Goal: Task Accomplishment & Management: Complete application form

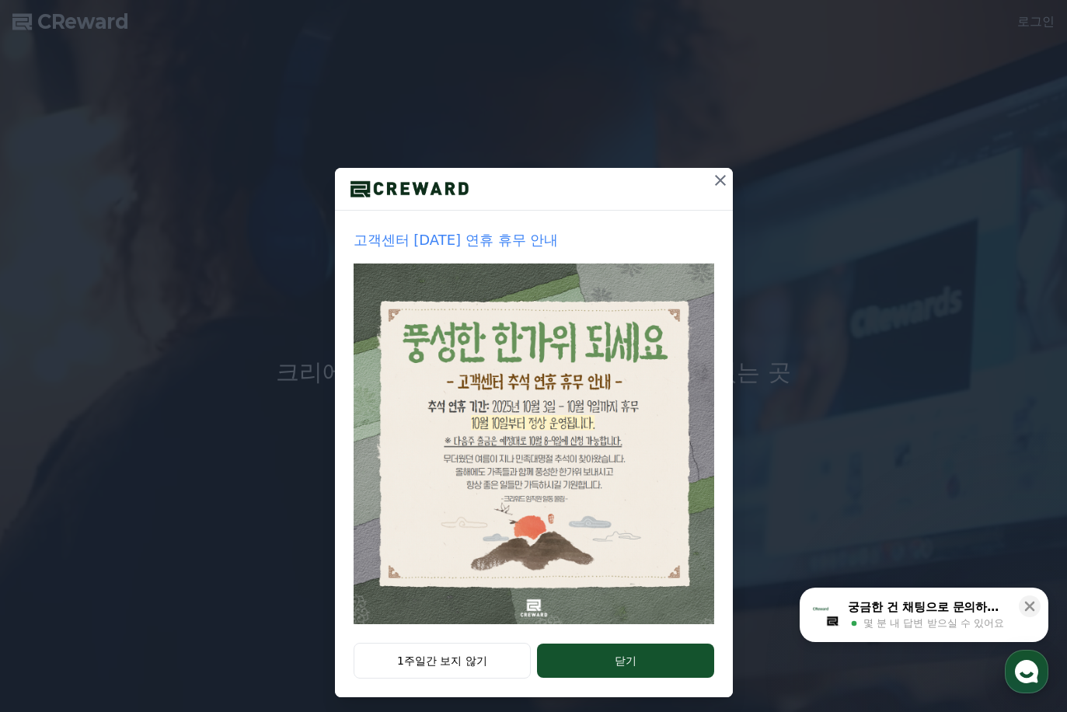
scroll to position [29, 0]
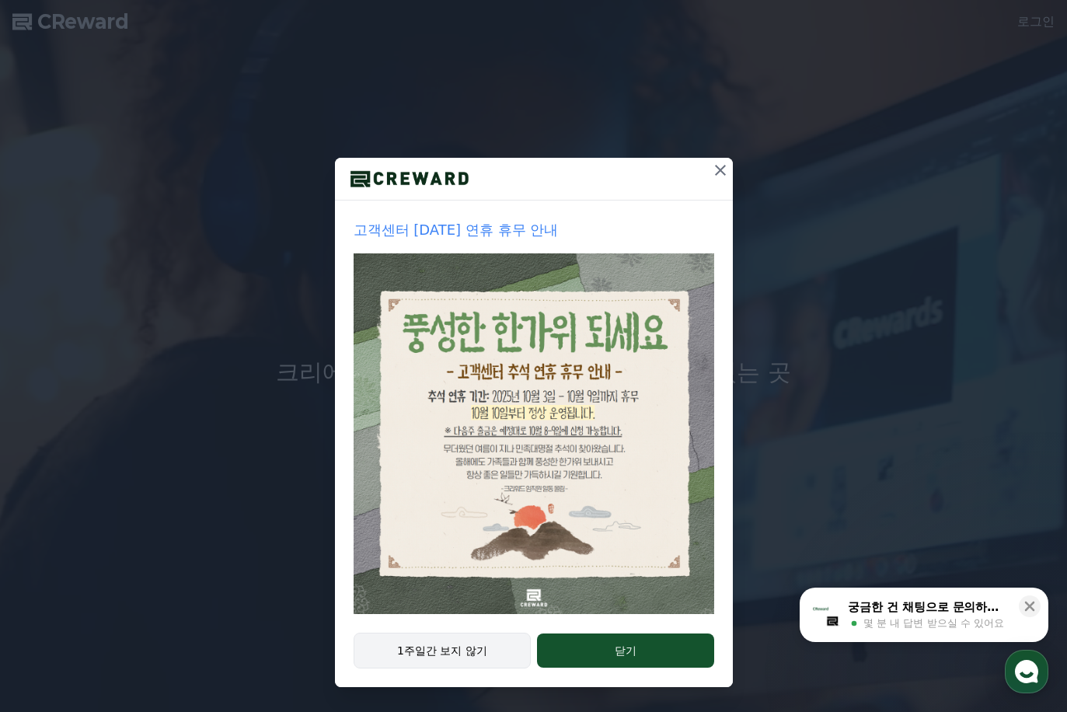
click at [467, 639] on button "1주일간 보지 않기" at bounding box center [442, 650] width 178 height 36
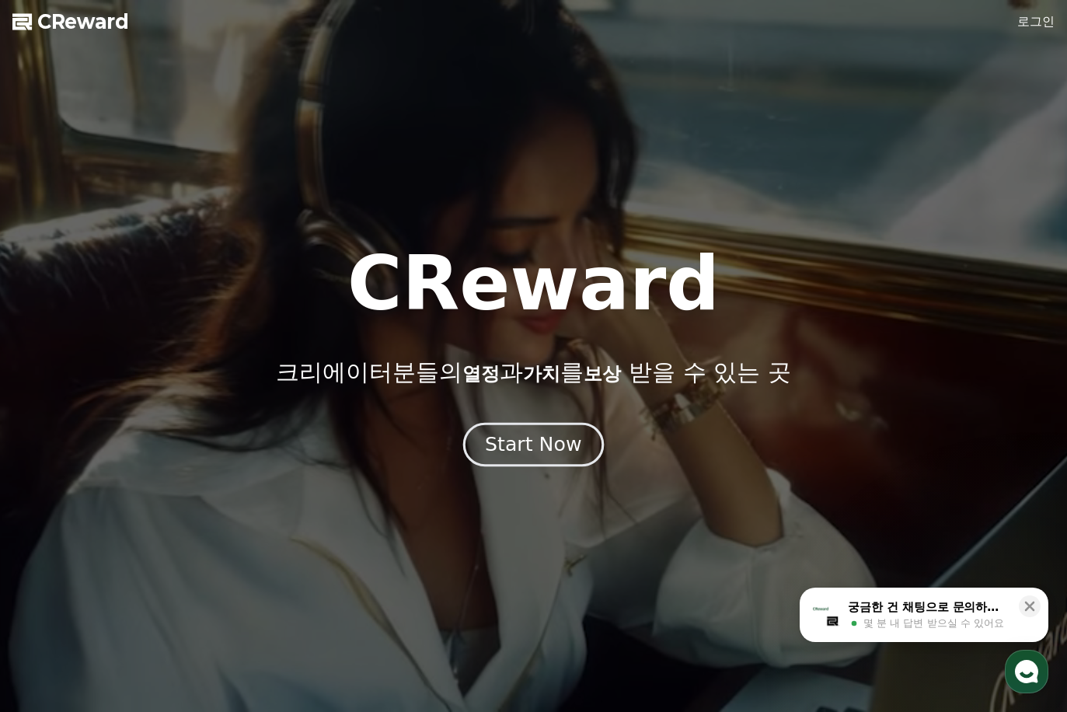
click at [520, 429] on button "Start Now" at bounding box center [533, 445] width 141 height 44
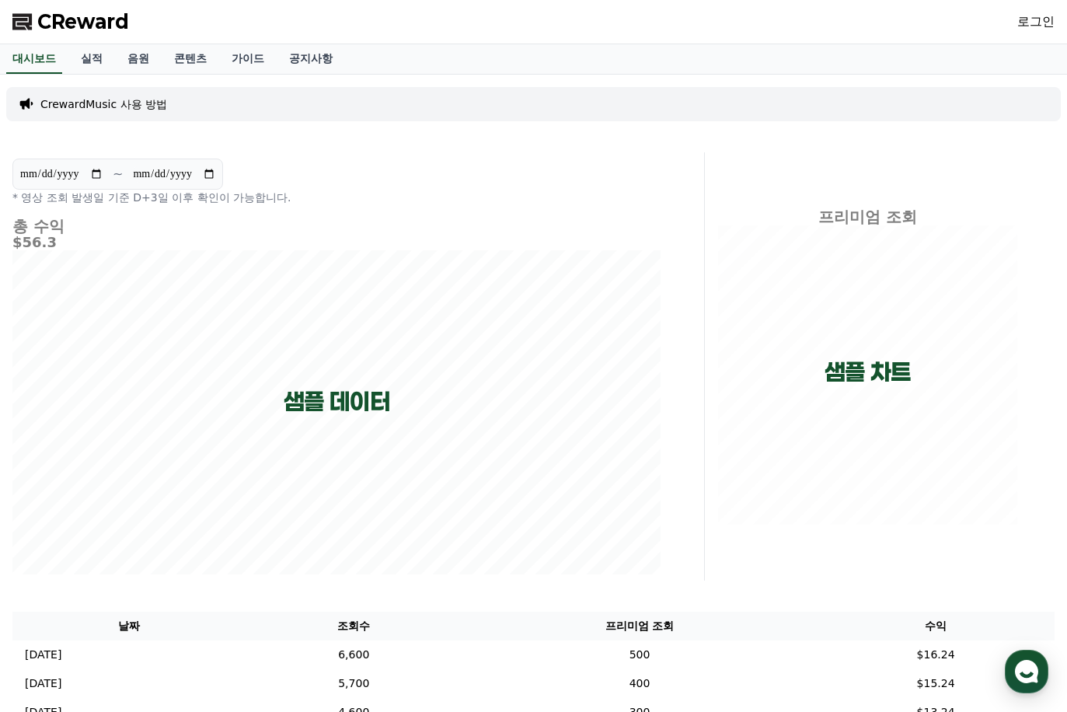
click at [95, 28] on span "CReward" at bounding box center [83, 21] width 92 height 25
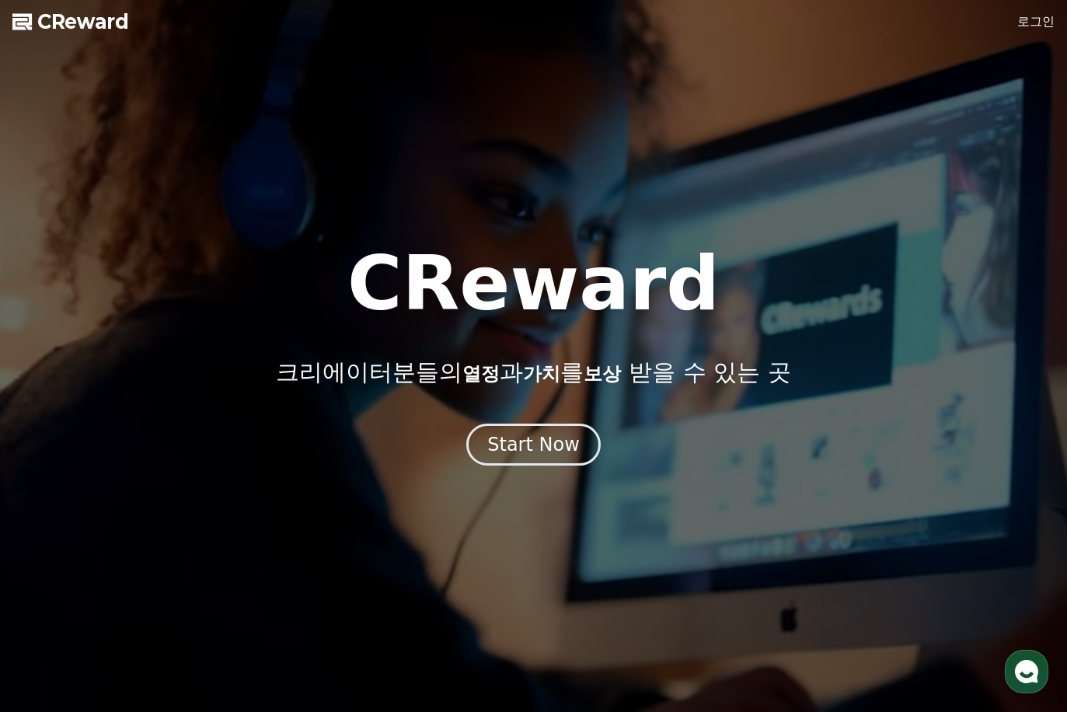
click at [1028, 12] on div at bounding box center [533, 356] width 1067 height 712
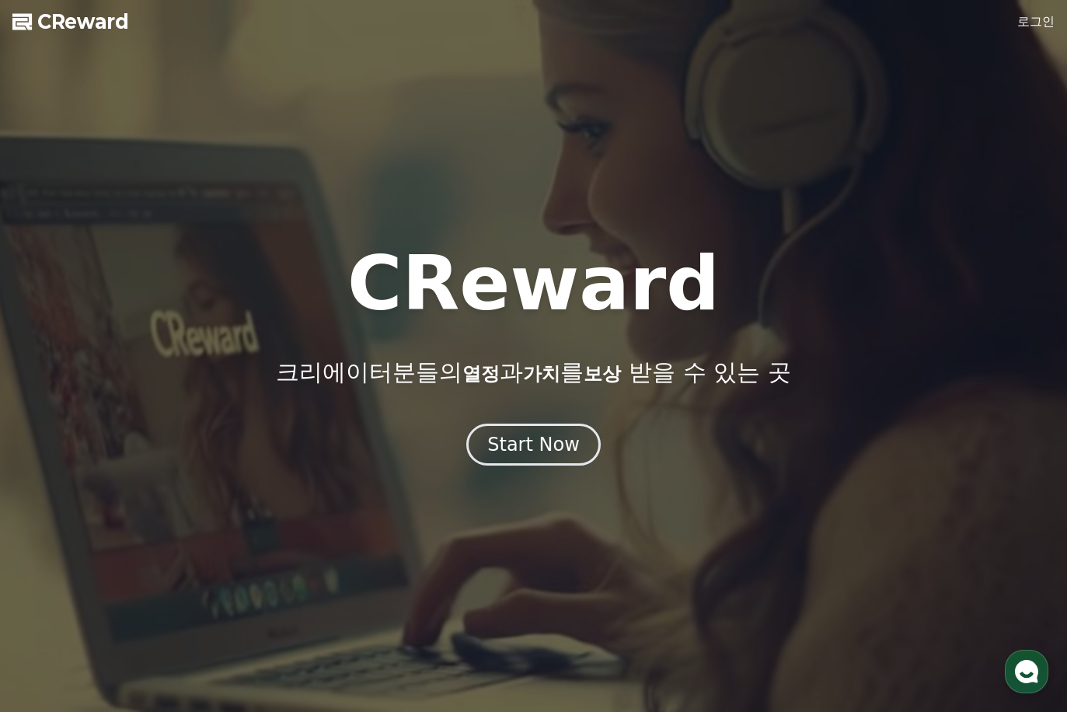
click at [1028, 18] on link "로그인" at bounding box center [1035, 21] width 37 height 19
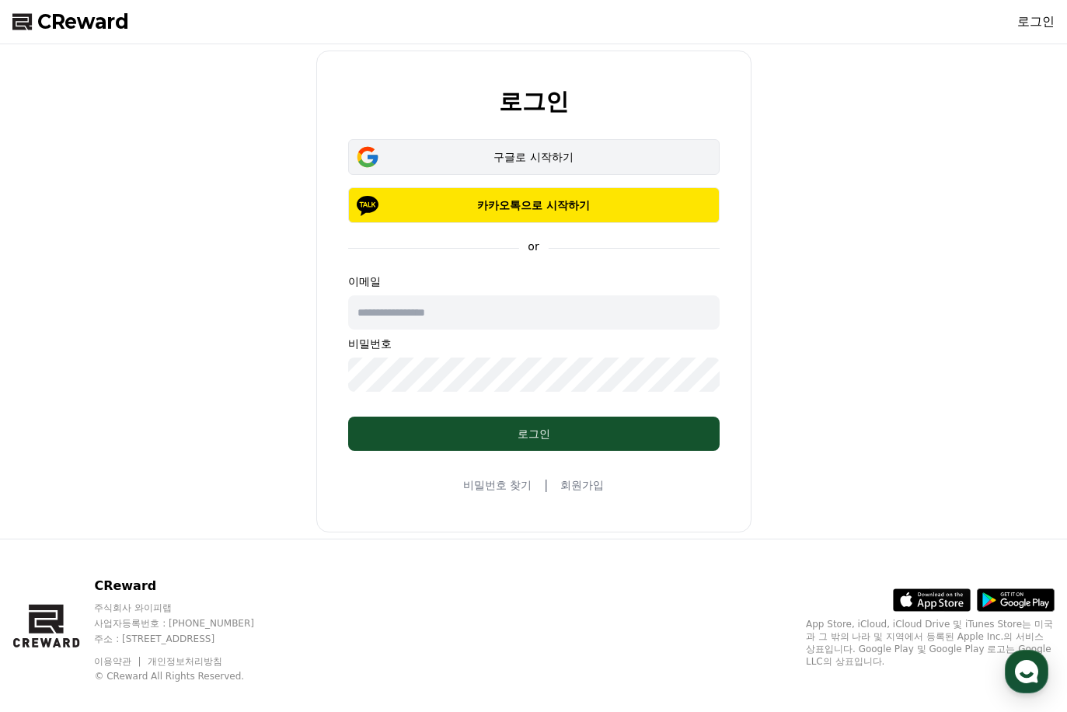
click at [566, 141] on button "구글로 시작하기" at bounding box center [533, 157] width 371 height 36
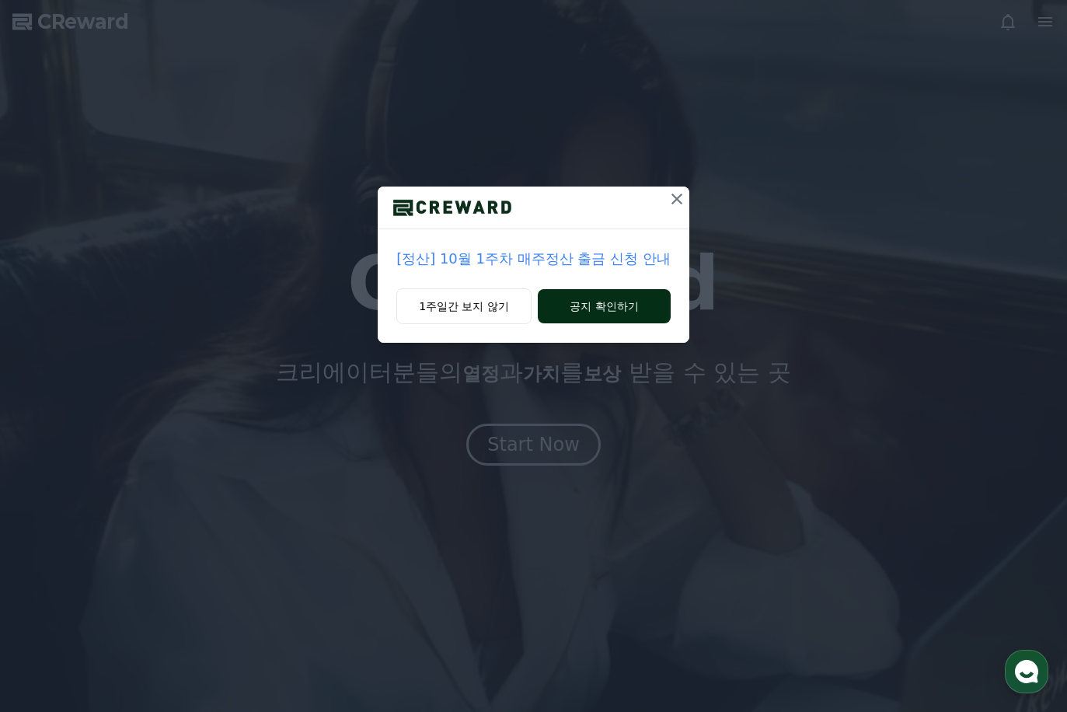
click at [588, 308] on button "공지 확인하기" at bounding box center [604, 306] width 133 height 34
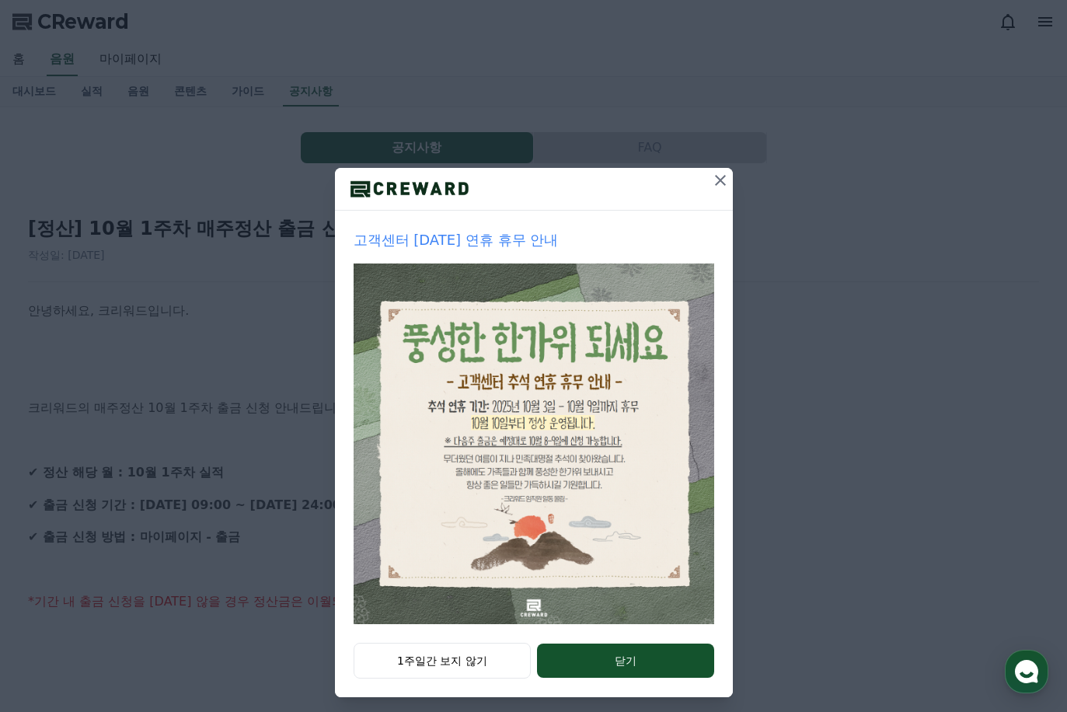
scroll to position [29, 0]
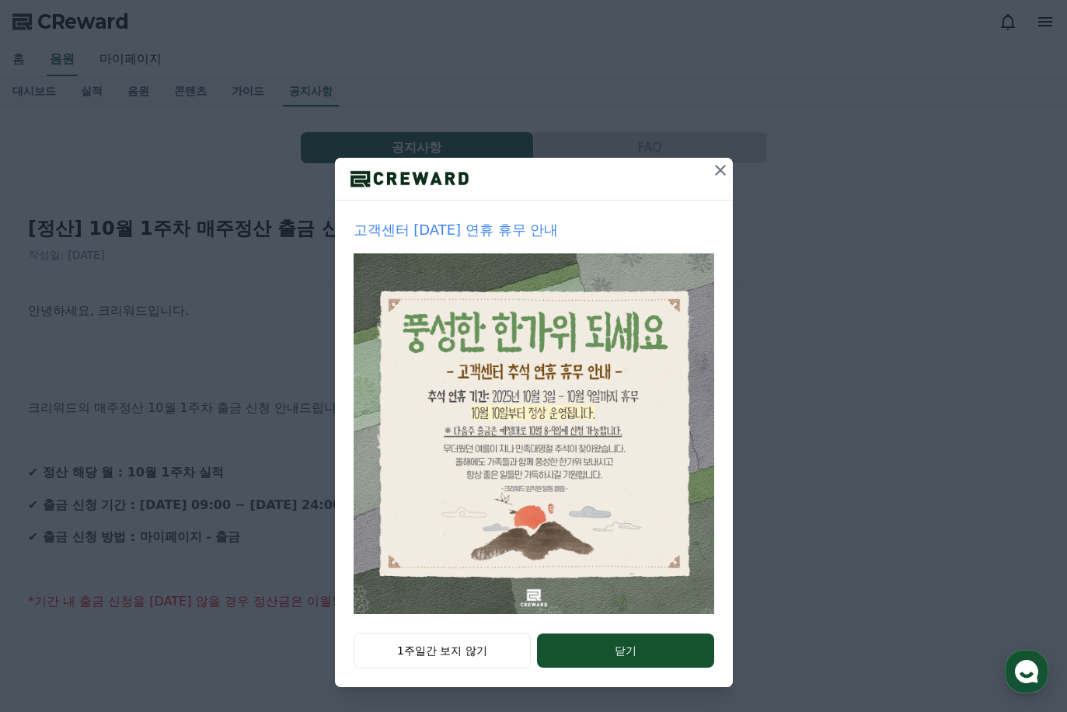
click at [632, 638] on button "닫기" at bounding box center [625, 650] width 176 height 34
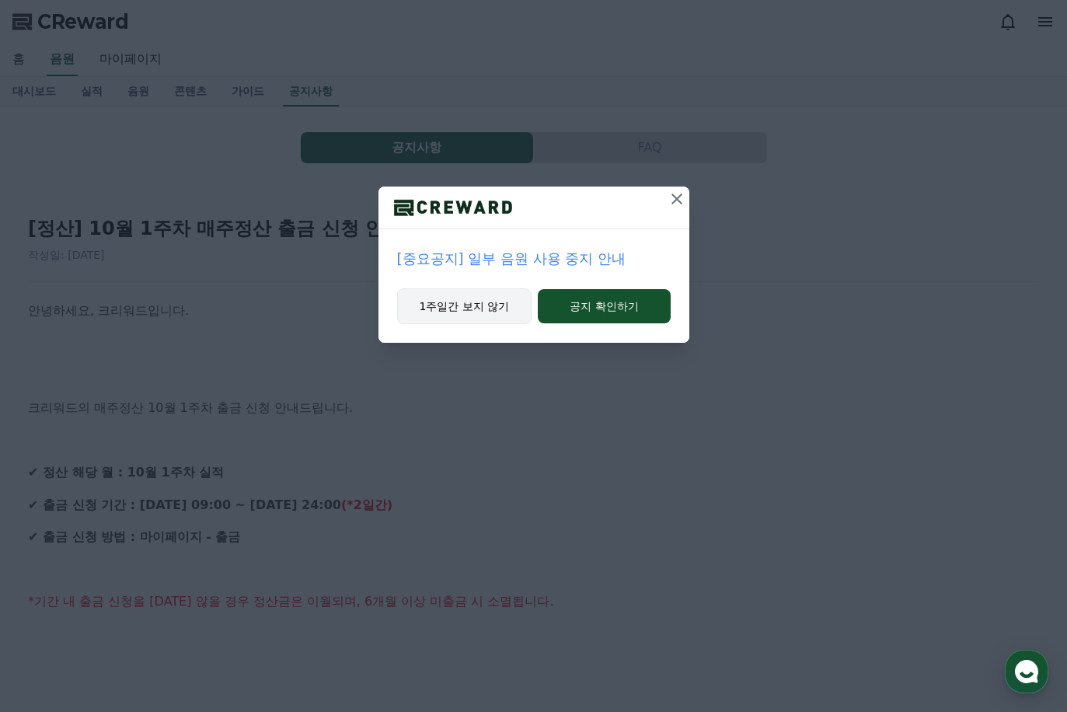
click at [489, 314] on button "1주일간 보지 않기" at bounding box center [464, 306] width 135 height 36
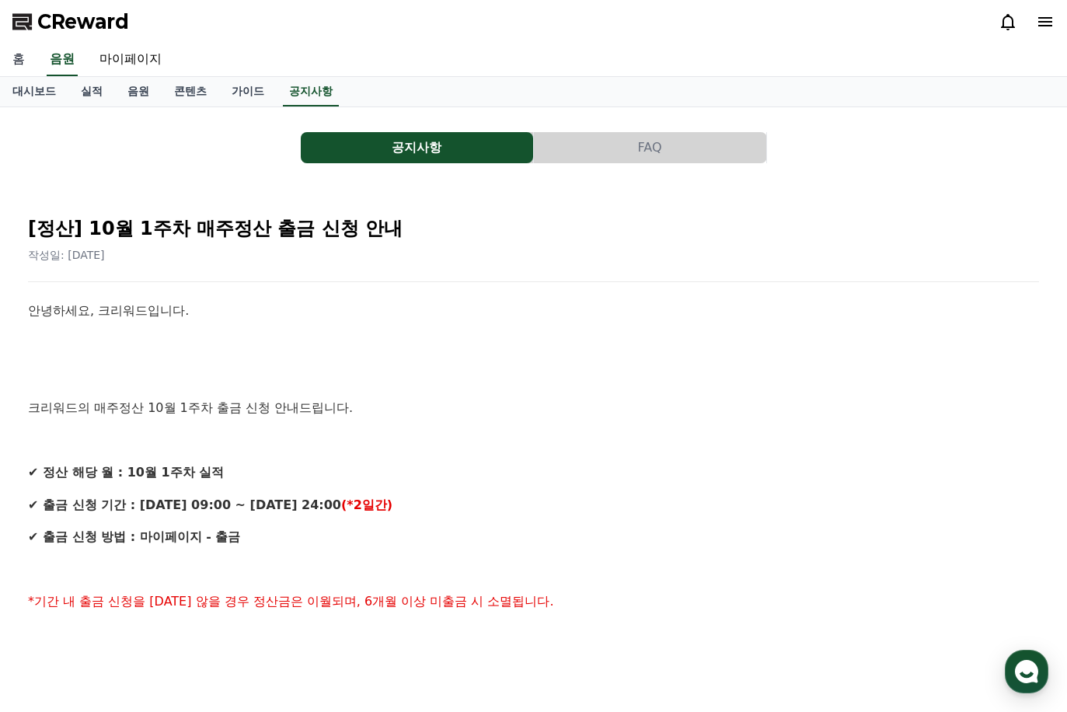
click at [25, 61] on link "홈" at bounding box center [18, 60] width 37 height 33
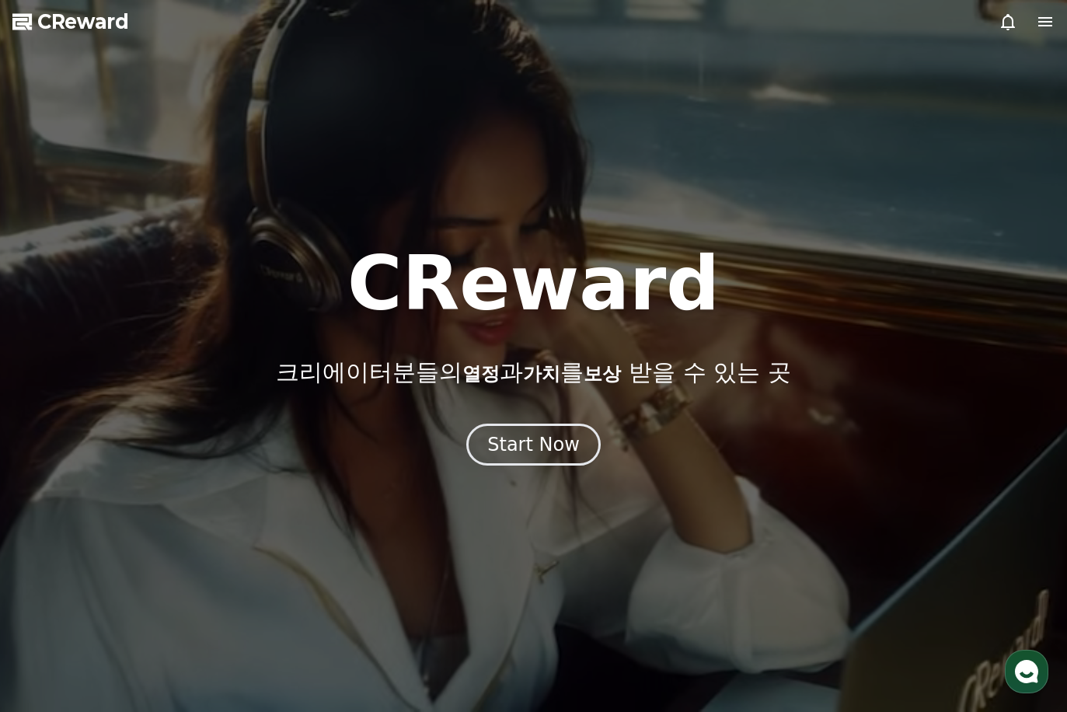
click at [1051, 22] on icon at bounding box center [1045, 21] width 14 height 9
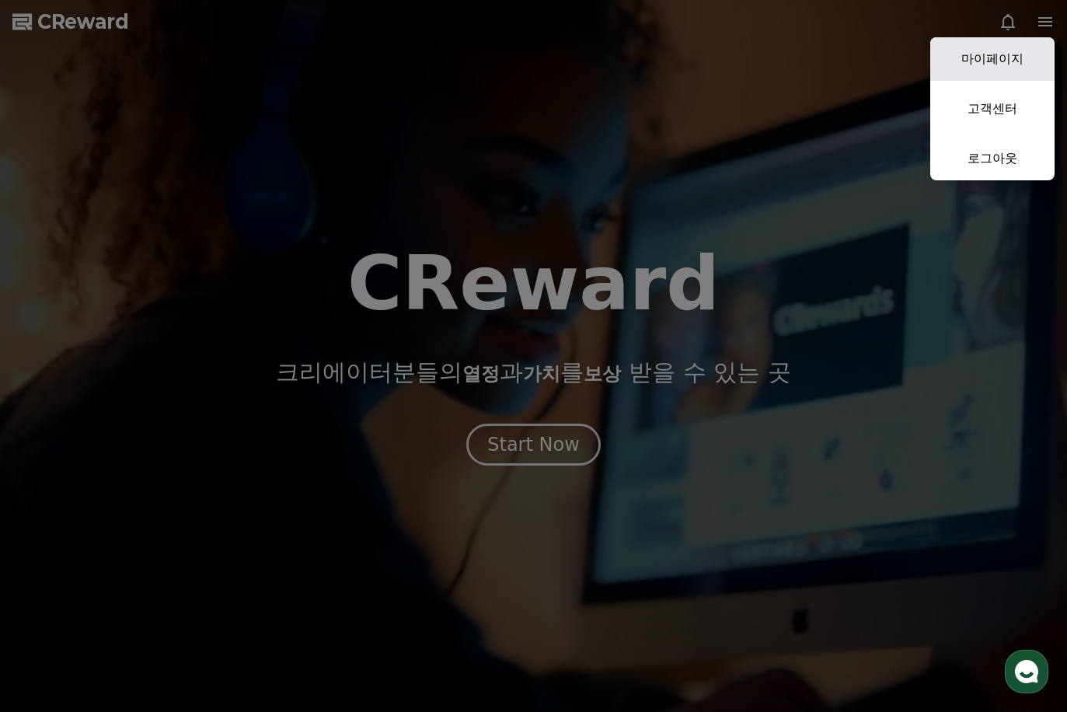
click at [1021, 66] on link "마이페이지" at bounding box center [992, 59] width 124 height 44
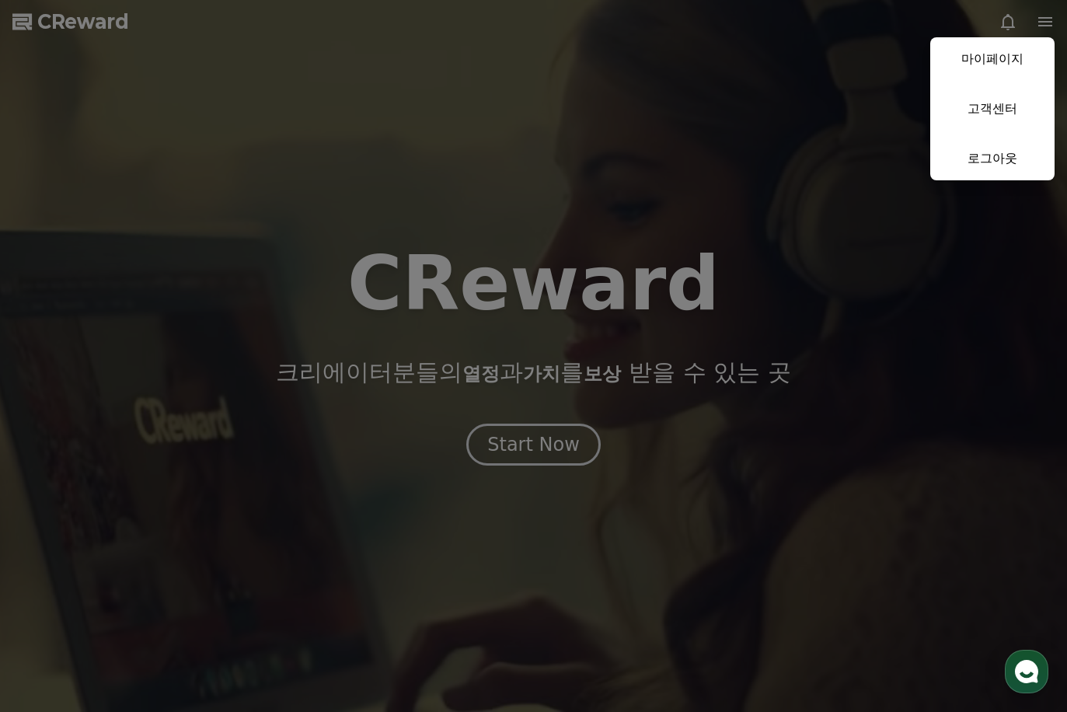
select select "**********"
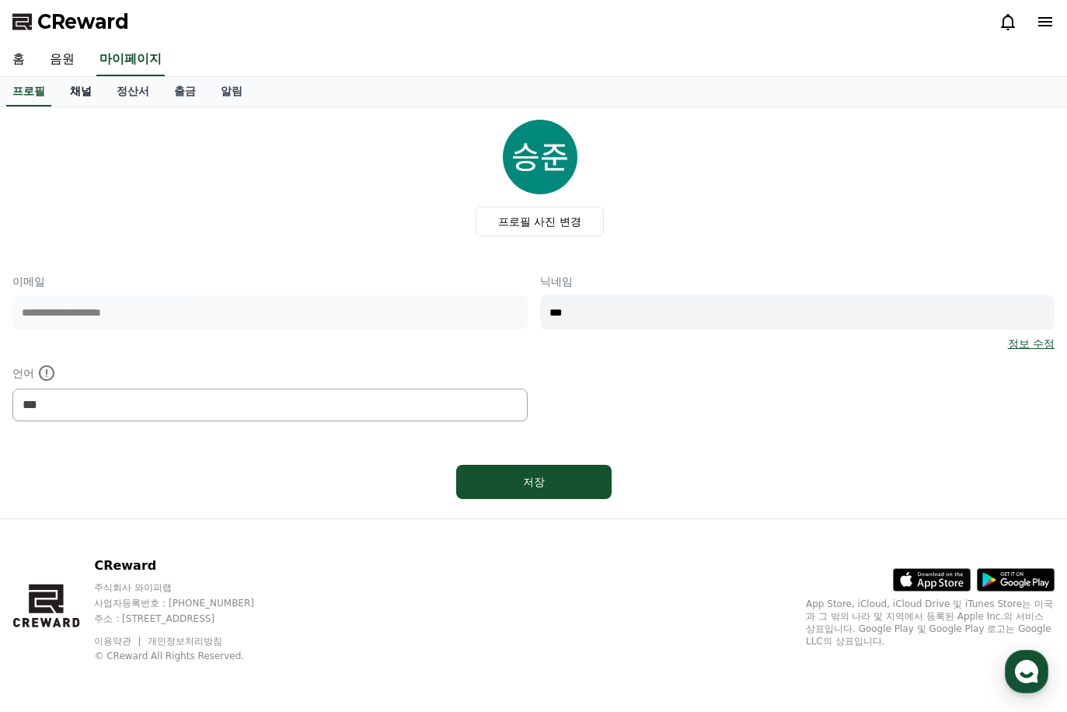
click at [88, 91] on link "채널" at bounding box center [80, 92] width 47 height 30
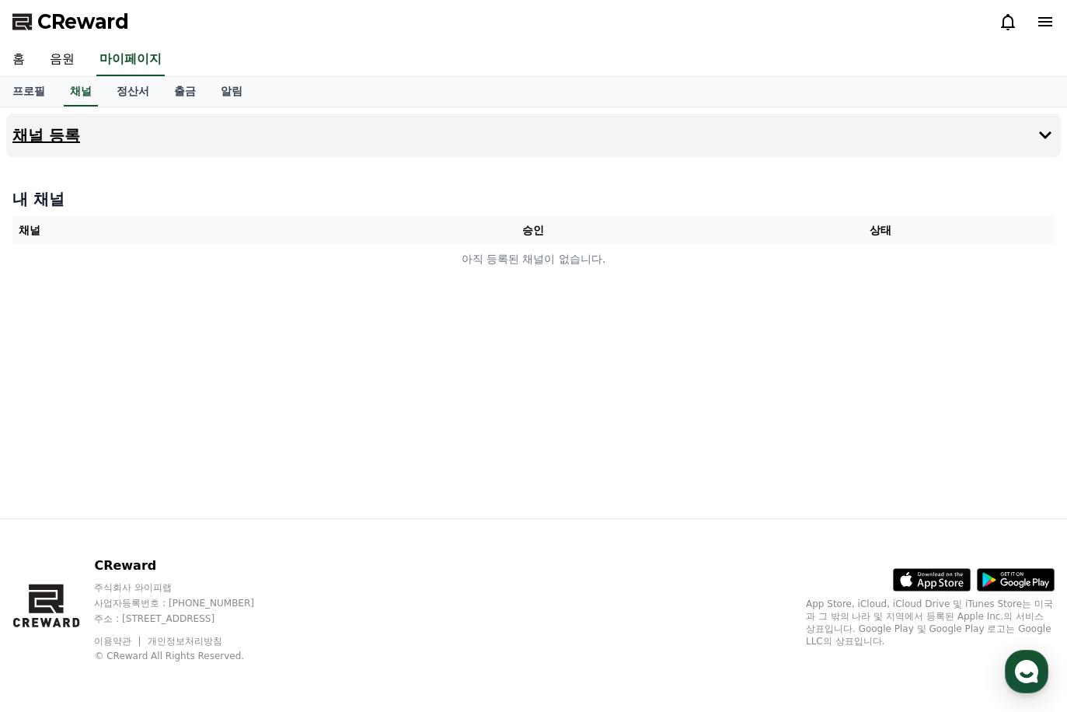
click at [85, 134] on button "채널 등록" at bounding box center [533, 135] width 1054 height 44
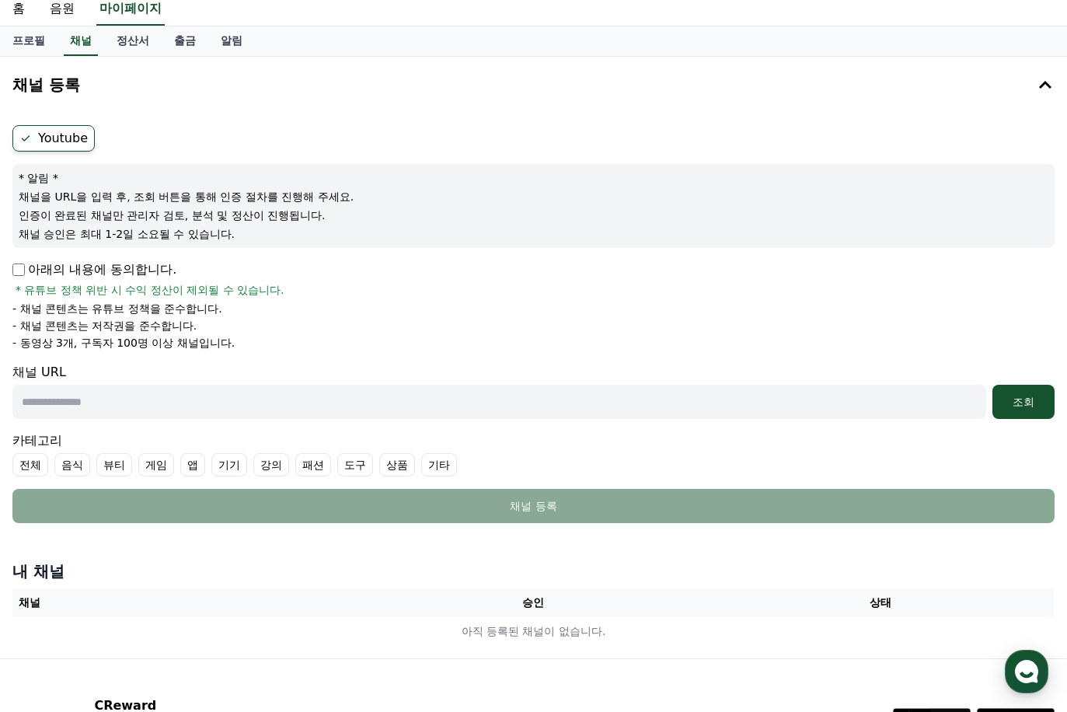
scroll to position [78, 0]
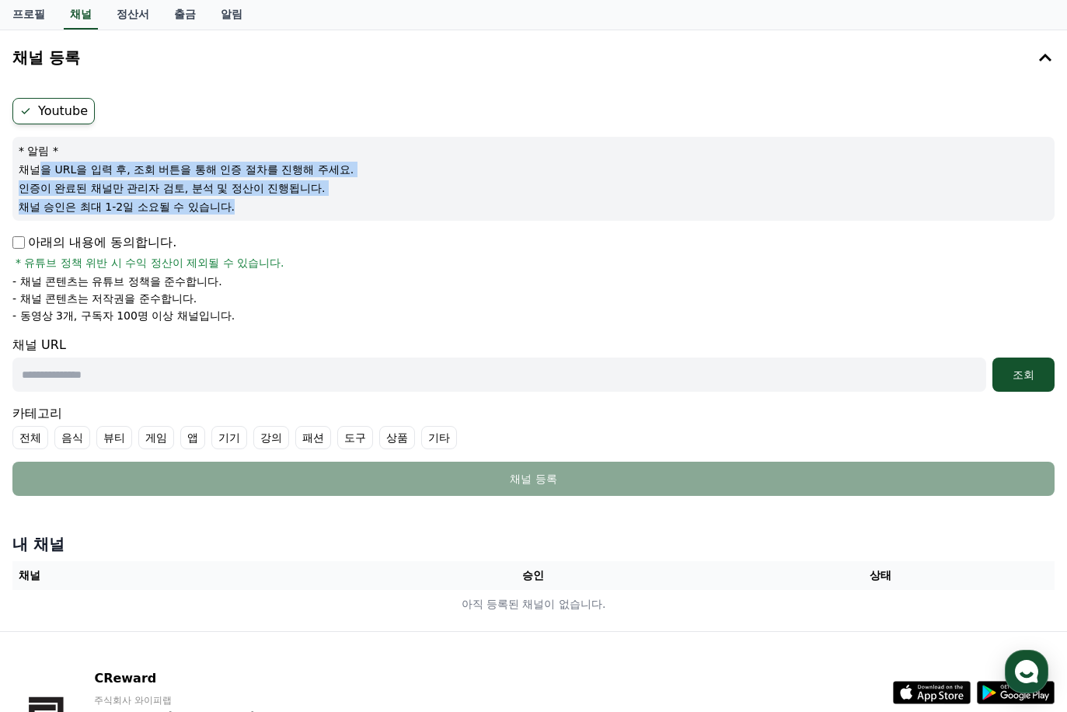
drag, startPoint x: 42, startPoint y: 171, endPoint x: 266, endPoint y: 208, distance: 226.8
click at [266, 208] on div "* 알림 * 채널을 URL을 입력 후, 조회 버튼을 통해 인증 절차를 진행해 주세요. 인증이 완료된 채널만 관리자 검토, 분석 및 정산이 진행…" at bounding box center [533, 179] width 1042 height 84
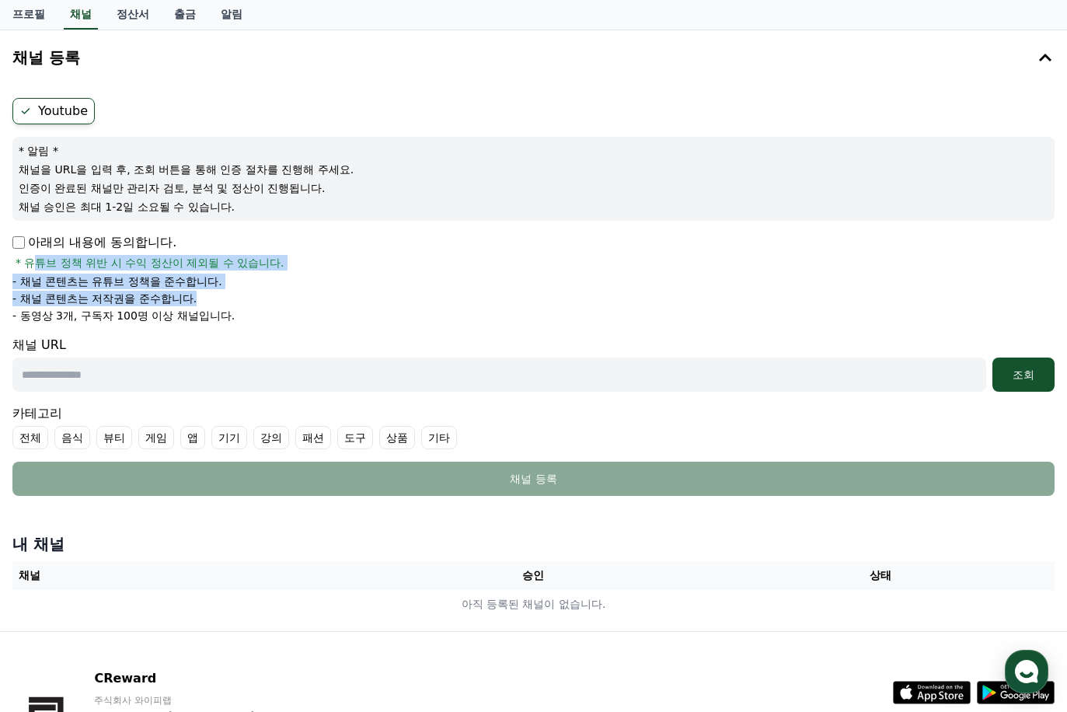
drag, startPoint x: 47, startPoint y: 268, endPoint x: 213, endPoint y: 304, distance: 169.3
click at [213, 304] on div "아래의 내용에 동의합니다. * 유튜브 정책 위반 시 수익 정산이 제외될 수 있습니다. - 채널 콘텐츠는 유튜브 정책을 준수합니다. - 채널 콘…" at bounding box center [533, 278] width 1042 height 90
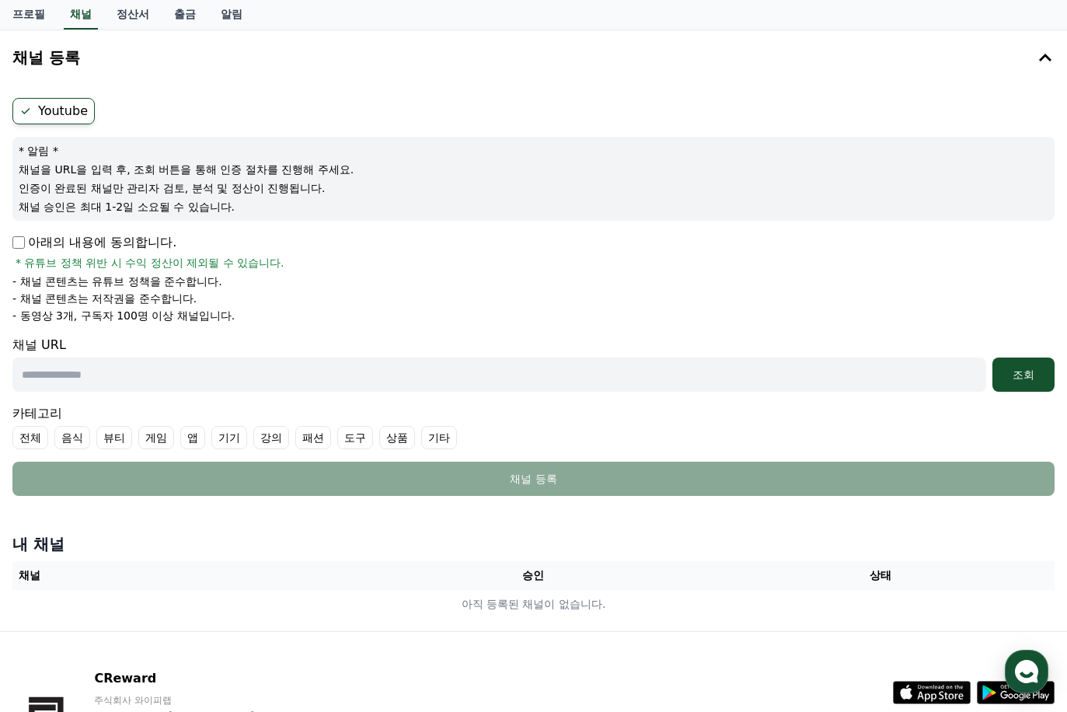
drag, startPoint x: 213, startPoint y: 304, endPoint x: 221, endPoint y: 322, distance: 20.5
click at [221, 322] on p "- 동영상 3개, 구독자 100명 이상 채널입니다." at bounding box center [123, 316] width 222 height 16
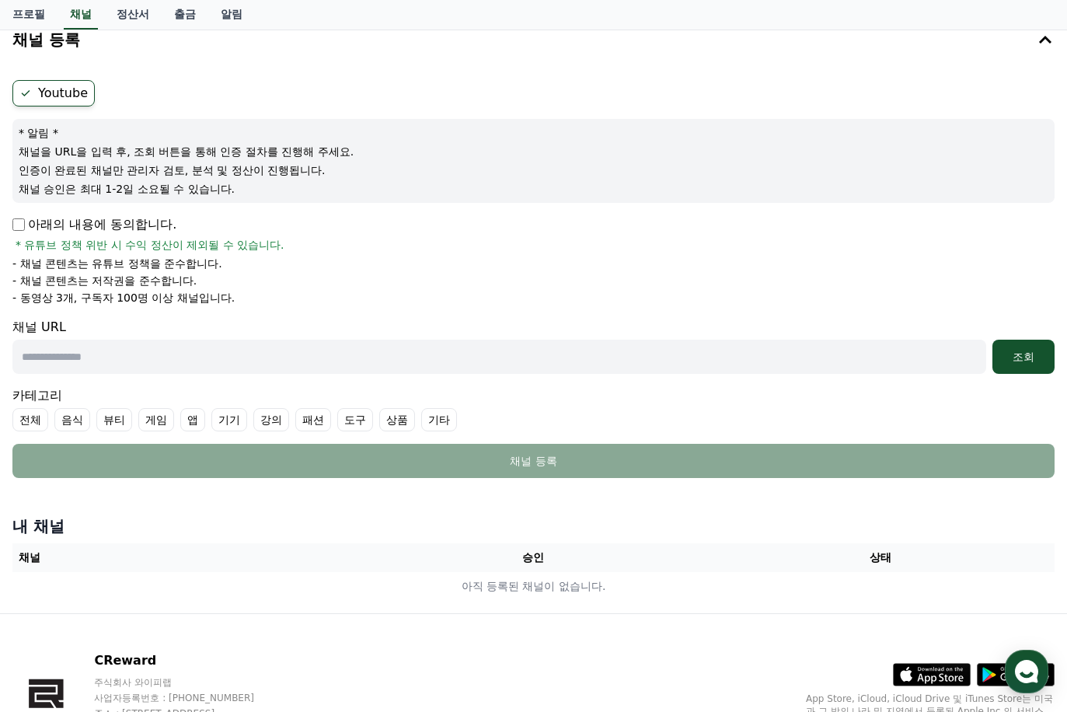
scroll to position [0, 0]
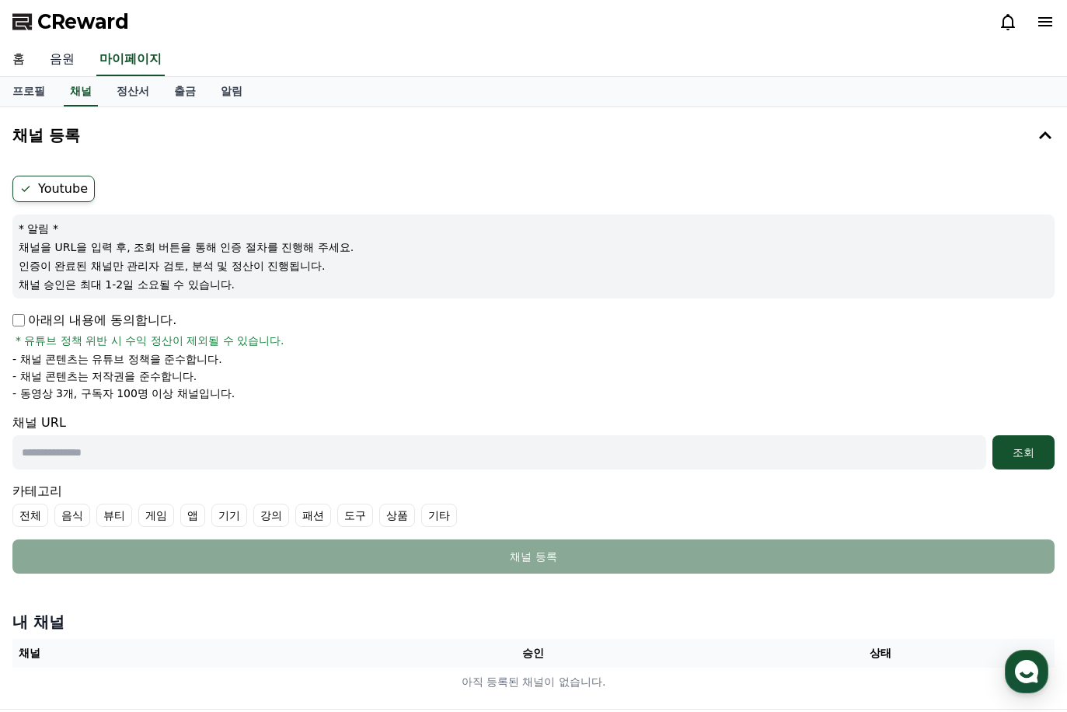
click at [76, 62] on link "음원" at bounding box center [62, 60] width 50 height 33
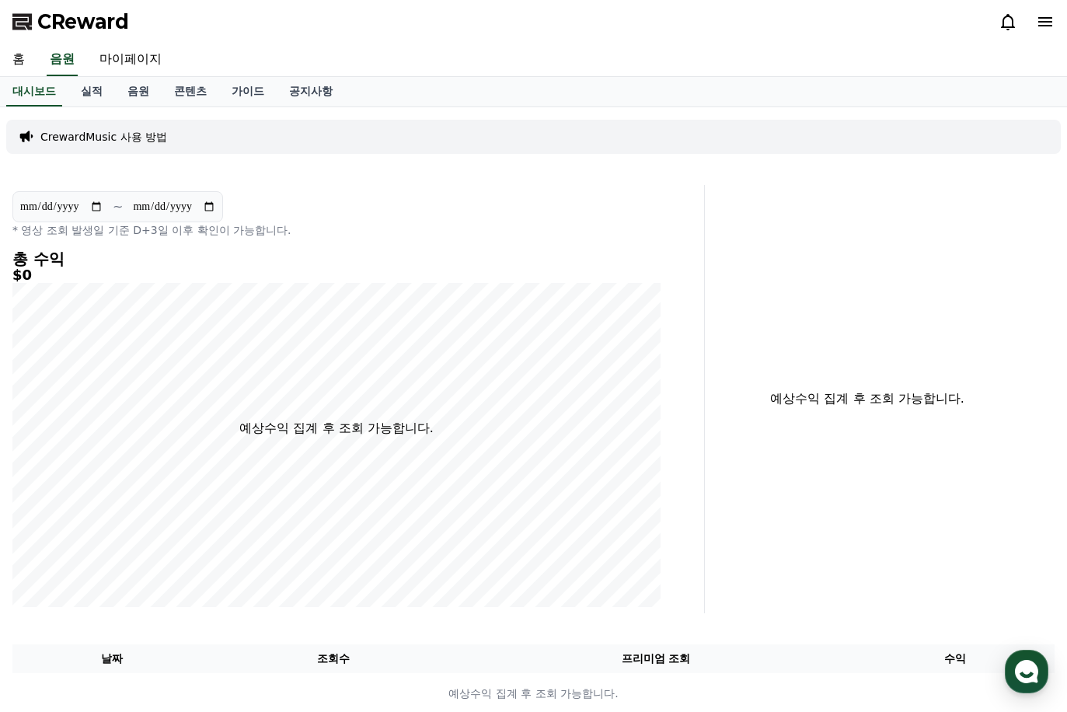
click at [70, 135] on p "CrewardMusic 사용 방법" at bounding box center [103, 137] width 127 height 16
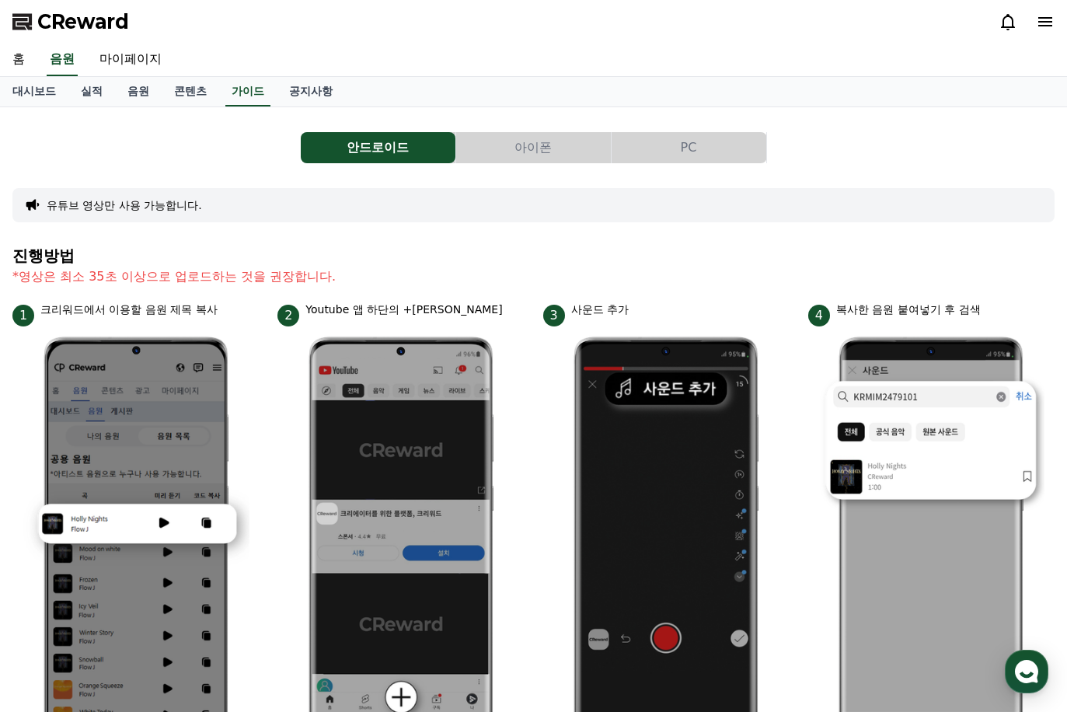
drag, startPoint x: 289, startPoint y: 456, endPoint x: 325, endPoint y: 258, distance: 201.3
click at [318, 80] on link "공지사항" at bounding box center [311, 92] width 68 height 30
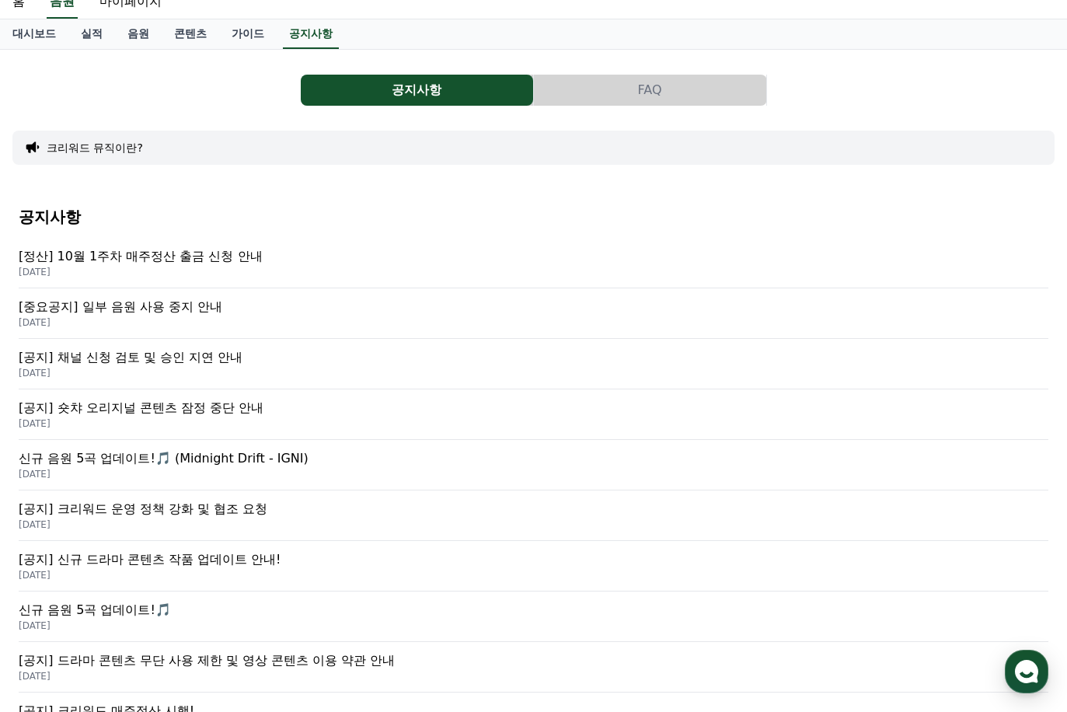
scroll to position [155, 0]
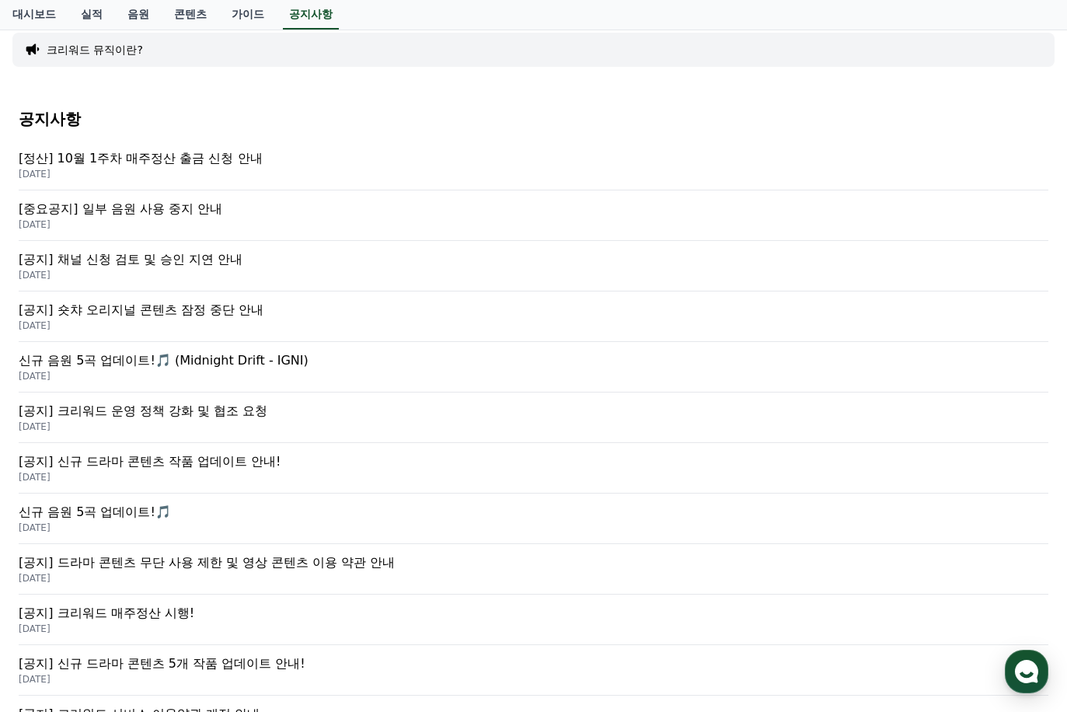
click at [189, 205] on p "[중요공지] 일부 음원 사용 중지 안내" at bounding box center [533, 209] width 1029 height 19
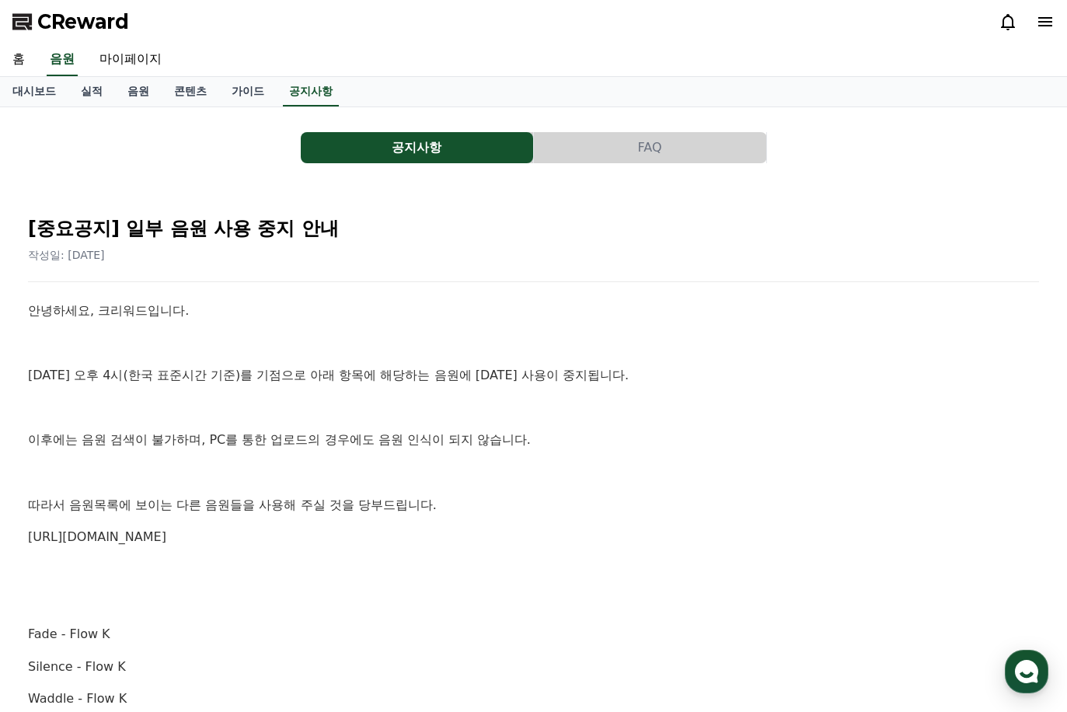
click at [451, 155] on button "공지사항" at bounding box center [417, 147] width 232 height 31
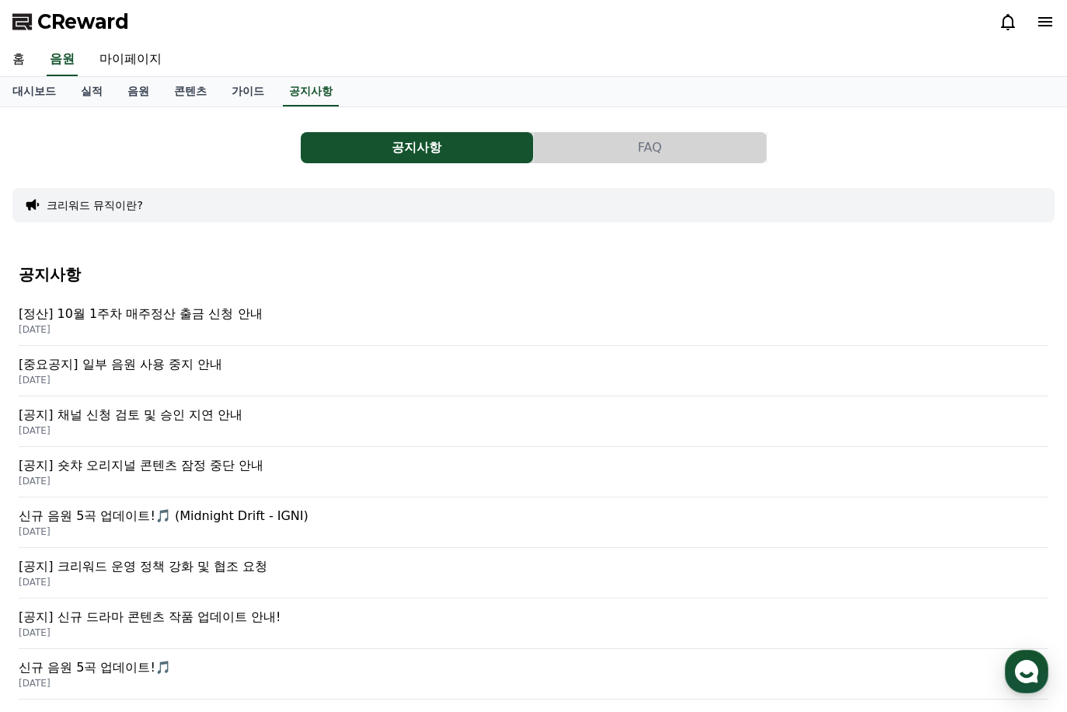
click at [671, 137] on button "FAQ" at bounding box center [650, 147] width 232 height 31
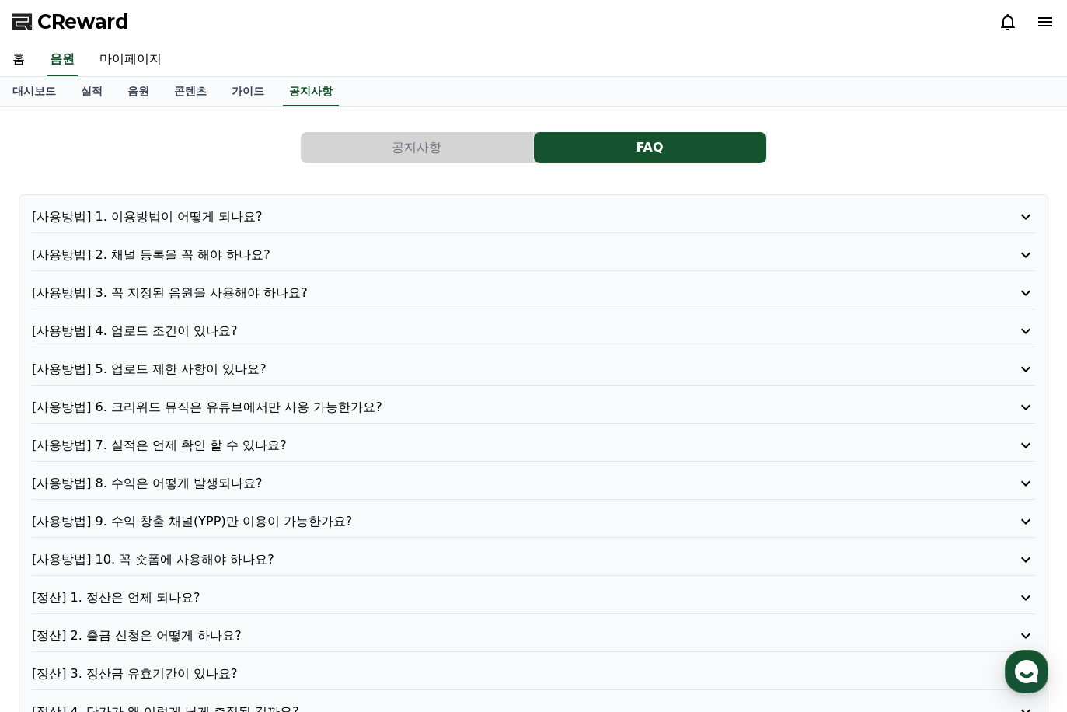
click at [223, 256] on p "[사용방법] 2. 채널 등록을 꼭 해야 하나요?" at bounding box center [493, 254] width 923 height 19
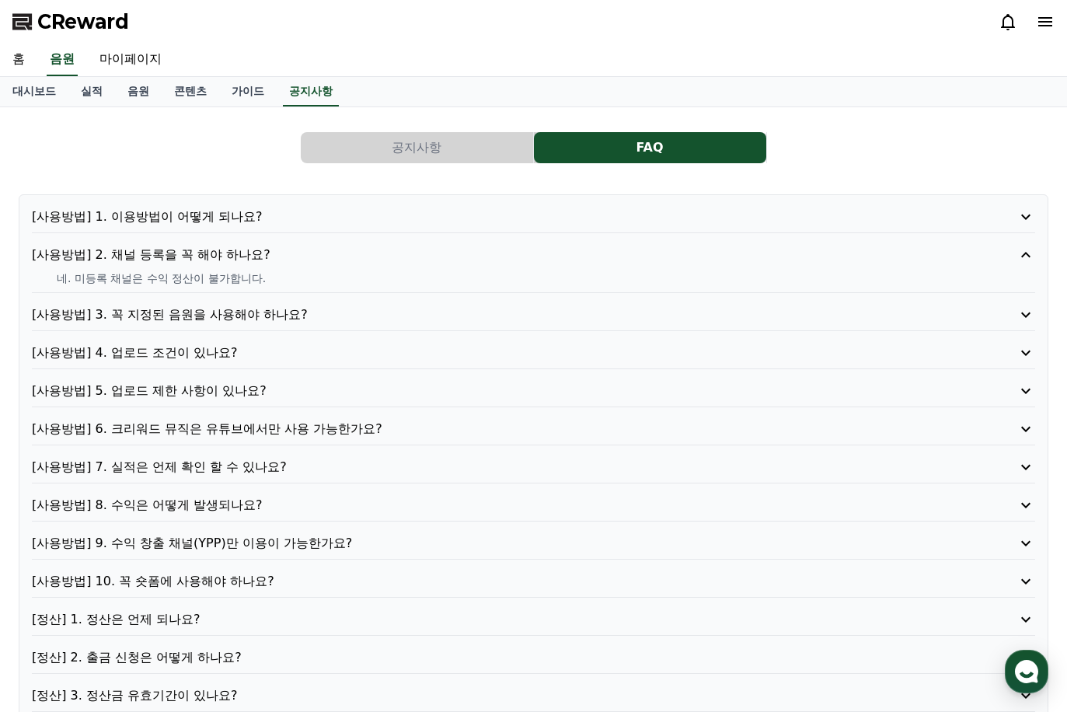
click at [229, 221] on p "[사용방법] 1. 이용방법이 어떻게 되나요?" at bounding box center [493, 216] width 923 height 19
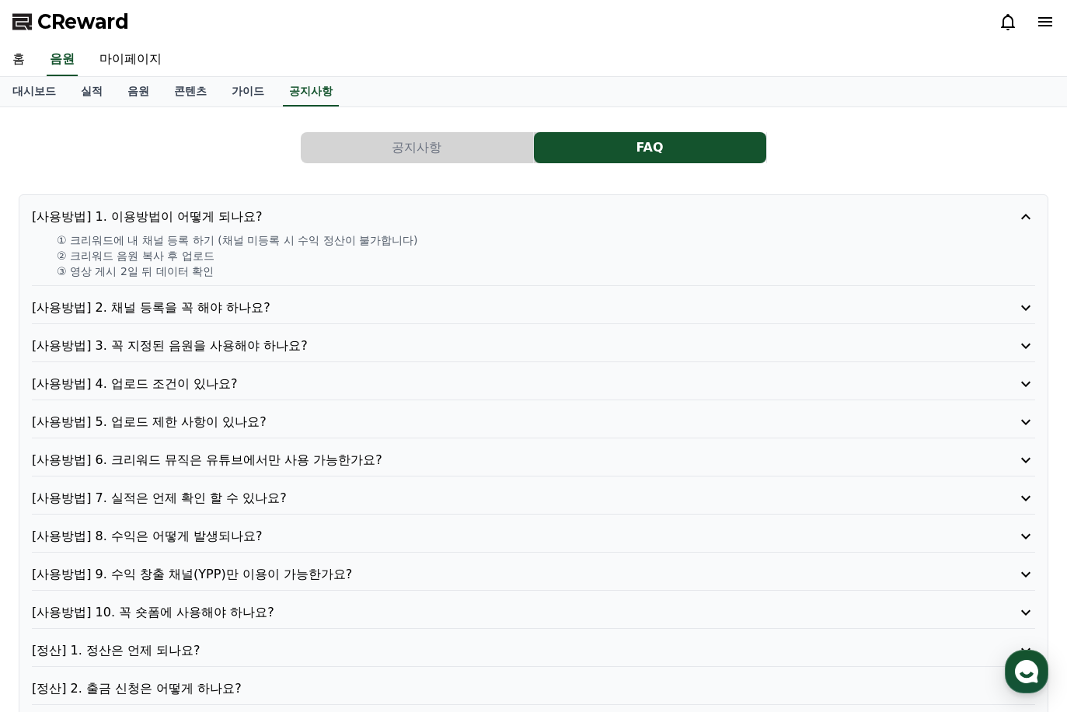
click at [215, 351] on p "[사용방법] 3. 꼭 지정된 음원을 사용해야 하나요?" at bounding box center [493, 345] width 923 height 19
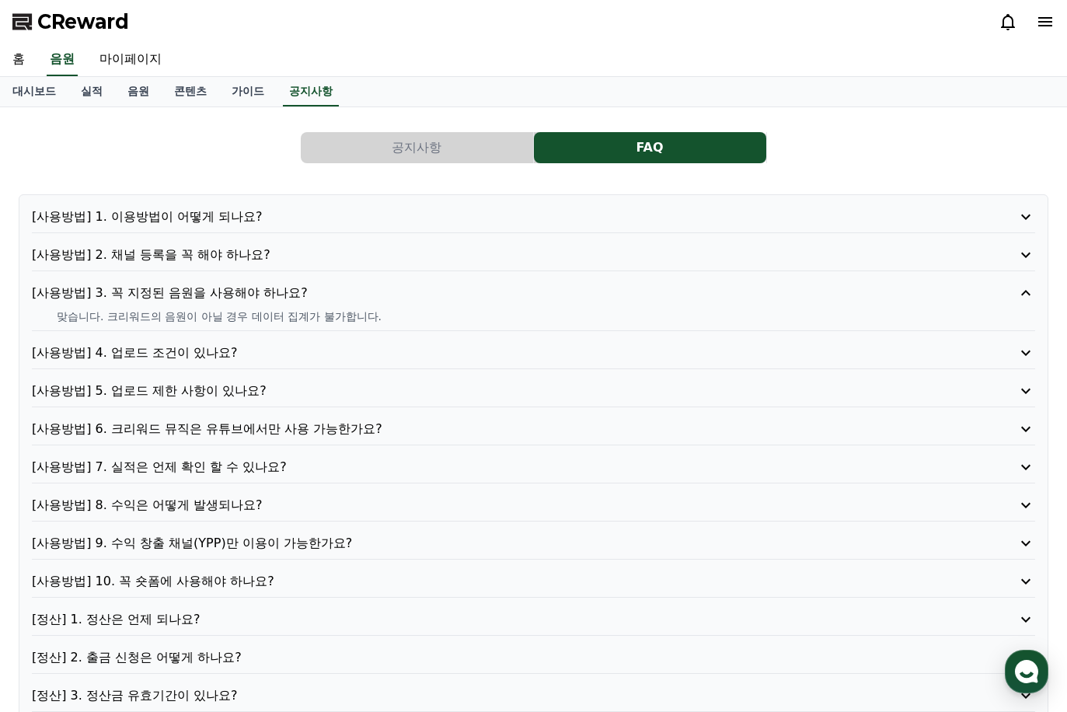
click at [215, 351] on p "[사용방법] 4. 업로드 조건이 있나요?" at bounding box center [493, 352] width 923 height 19
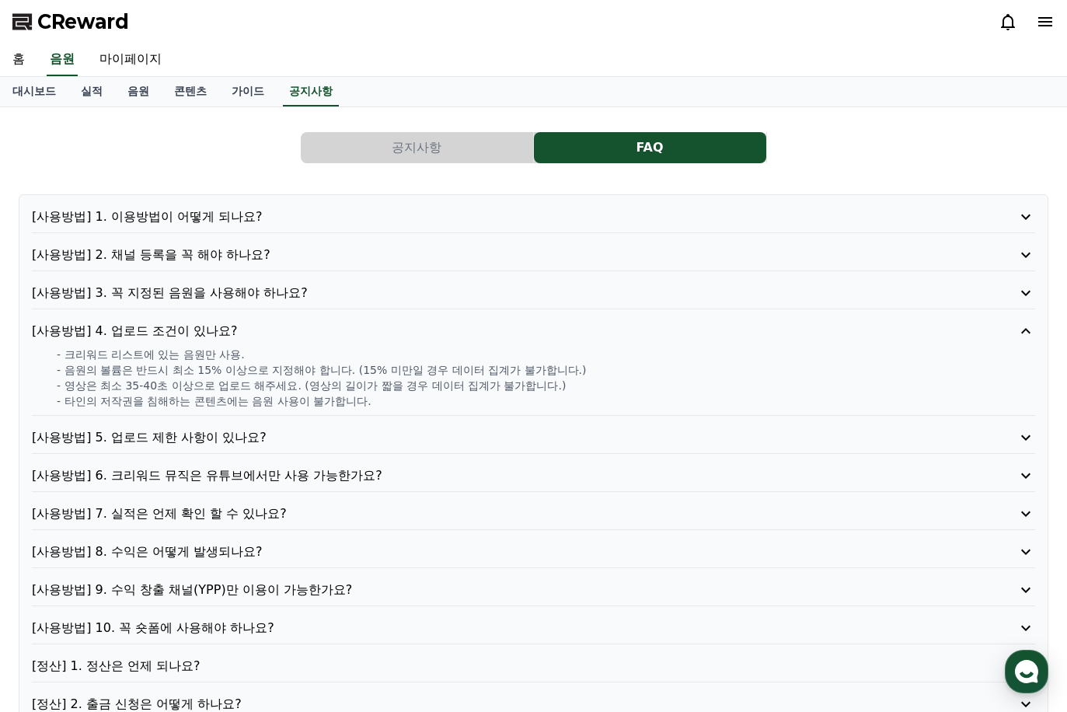
click at [221, 293] on p "[사용방법] 3. 꼭 지정된 음원을 사용해야 하나요?" at bounding box center [493, 293] width 923 height 19
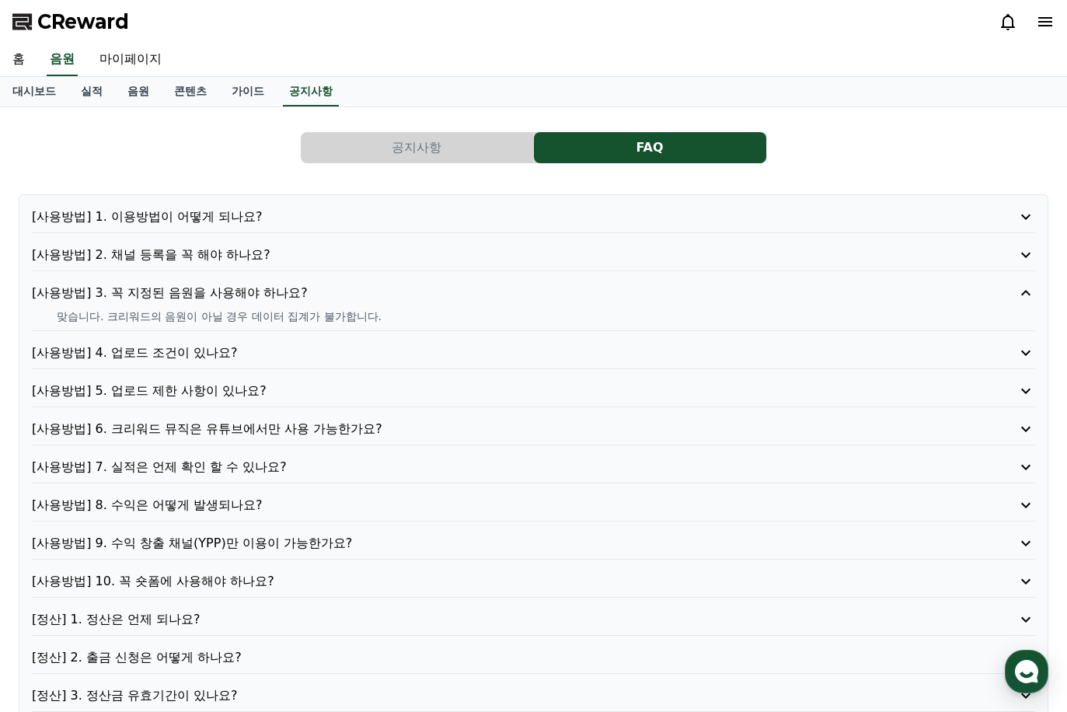
click at [188, 356] on p "[사용방법] 4. 업로드 조건이 있나요?" at bounding box center [493, 352] width 923 height 19
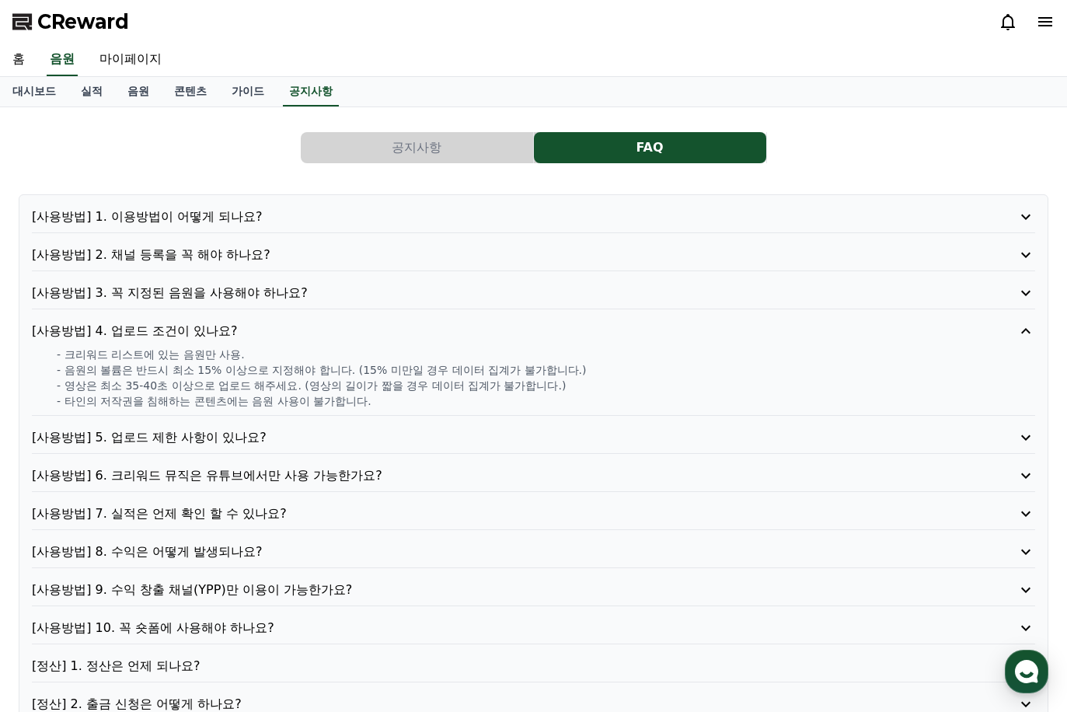
drag, startPoint x: 85, startPoint y: 355, endPoint x: 239, endPoint y: 389, distance: 157.6
click at [239, 389] on div "- 크리워드 리스트에 있는 음원만 사용. - 음원의 볼륨은 반드시 최소 15% 이상으로 지정해야 합니다. (15% 미만일 경우 데이터 집계가 …" at bounding box center [533, 377] width 1003 height 62
drag, startPoint x: 239, startPoint y: 389, endPoint x: 110, endPoint y: 402, distance: 130.3
click at [110, 402] on p "- 타인의 저작권을 침해하는 콘텐츠에는 음원 사용이 불가합니다." at bounding box center [546, 401] width 978 height 16
drag, startPoint x: 91, startPoint y: 402, endPoint x: 333, endPoint y: 402, distance: 242.4
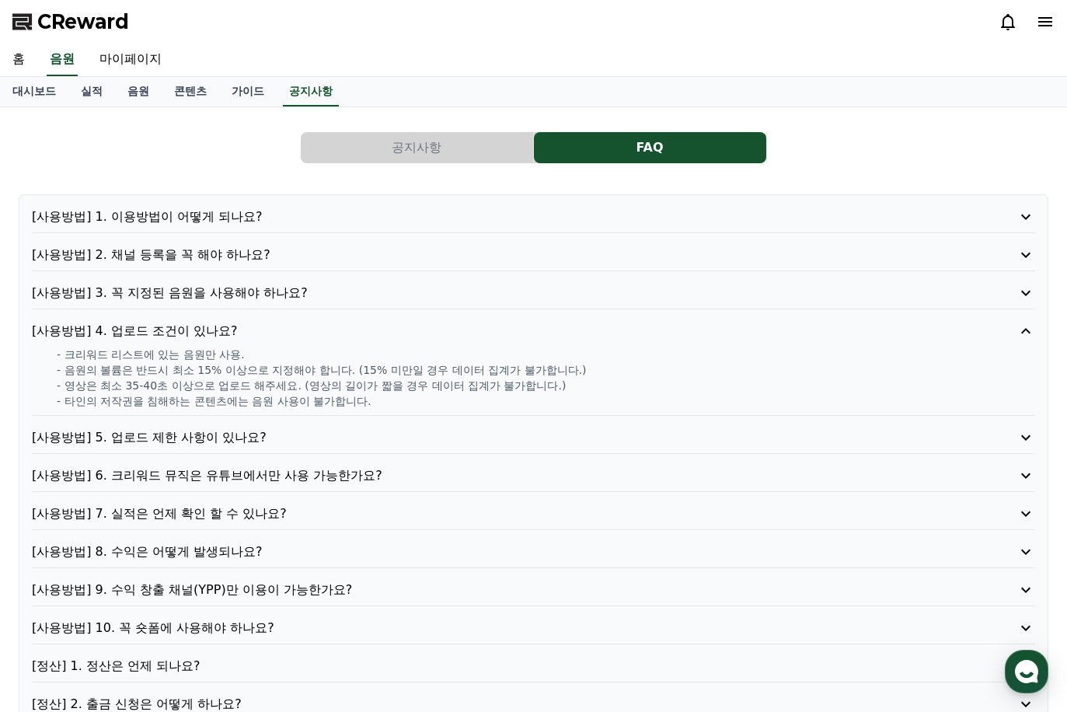
click at [333, 402] on p "- 타인의 저작권을 침해하는 콘텐츠에는 음원 사용이 불가합니다." at bounding box center [546, 401] width 978 height 16
drag, startPoint x: 333, startPoint y: 402, endPoint x: 255, endPoint y: 404, distance: 78.5
click at [255, 404] on p "- 타인의 저작권을 침해하는 콘텐츠에는 음원 사용이 불가합니다." at bounding box center [546, 401] width 978 height 16
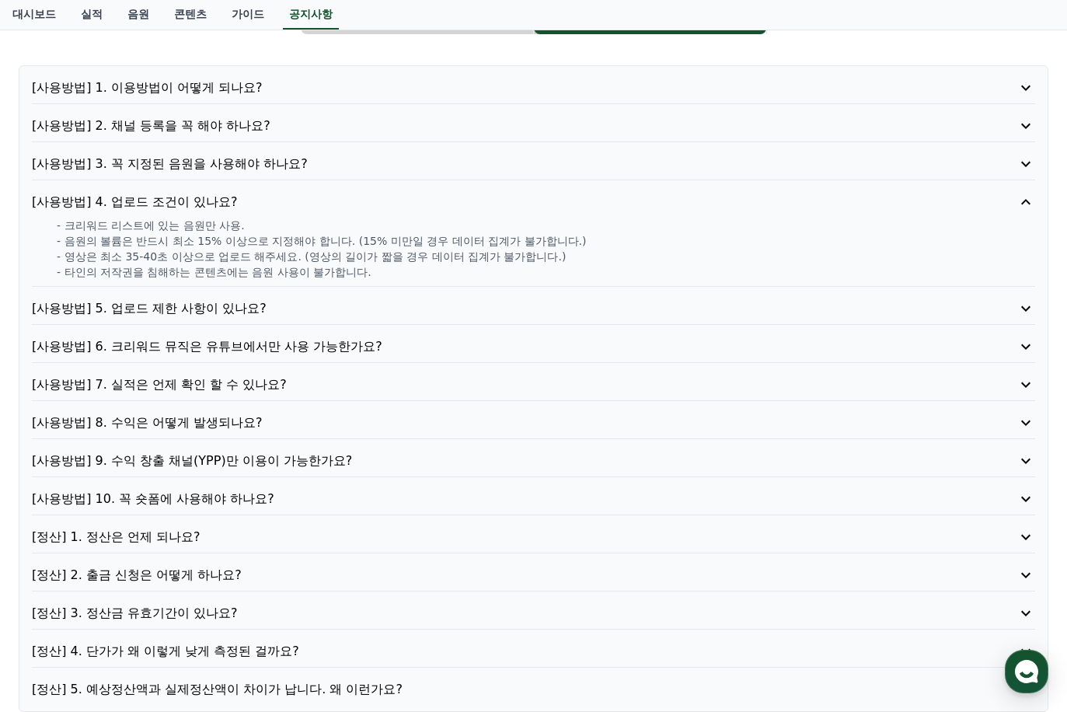
scroll to position [155, 0]
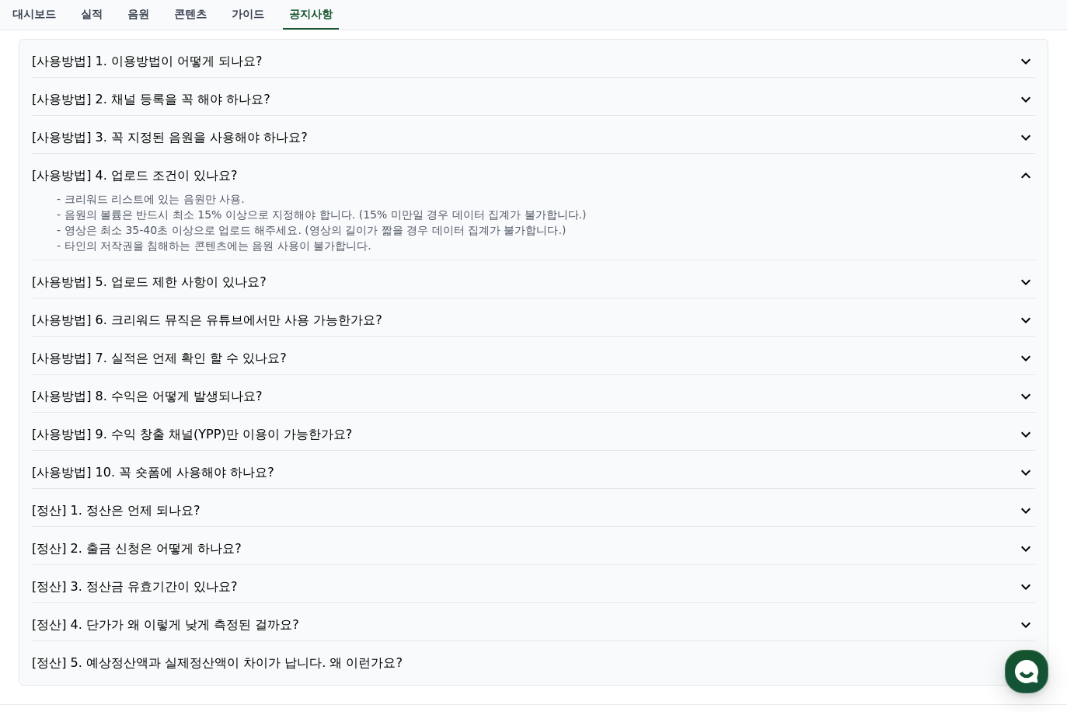
click at [179, 282] on p "[사용방법] 5. 업로드 제한 사항이 있나요?" at bounding box center [493, 282] width 923 height 19
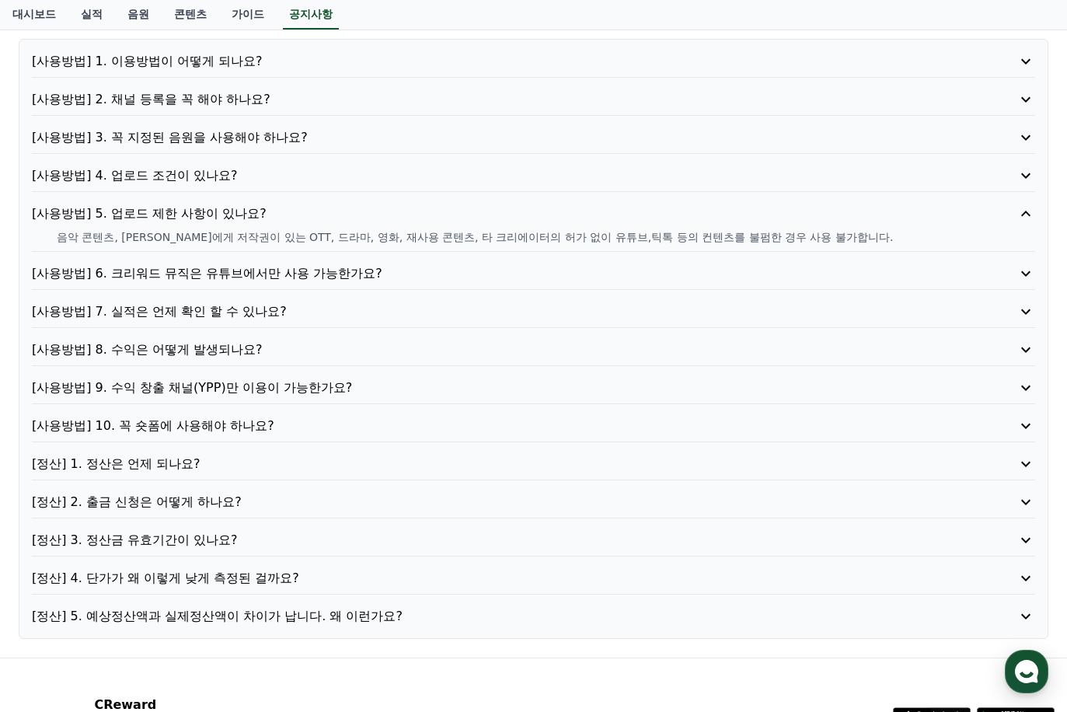
click at [211, 276] on p "[사용방법] 6. 크리워드 뮤직은 유튜브에서만 사용 가능한가요?" at bounding box center [493, 273] width 923 height 19
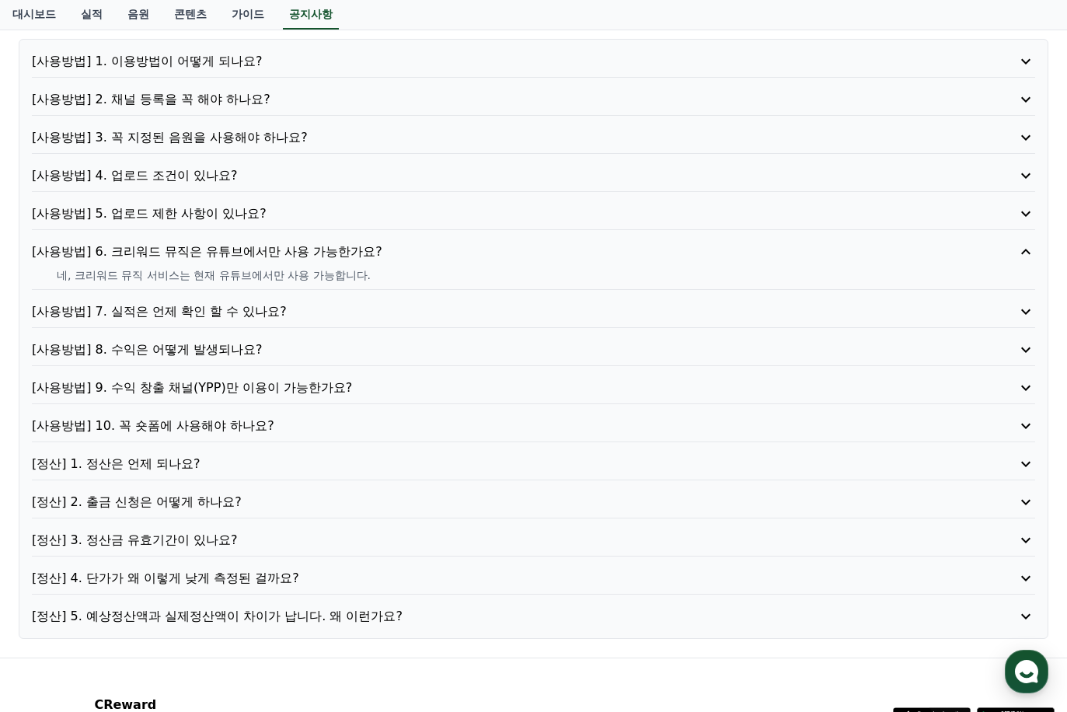
click at [195, 315] on p "[사용방법] 7. 실적은 언제 확인 할 수 있나요?" at bounding box center [493, 311] width 923 height 19
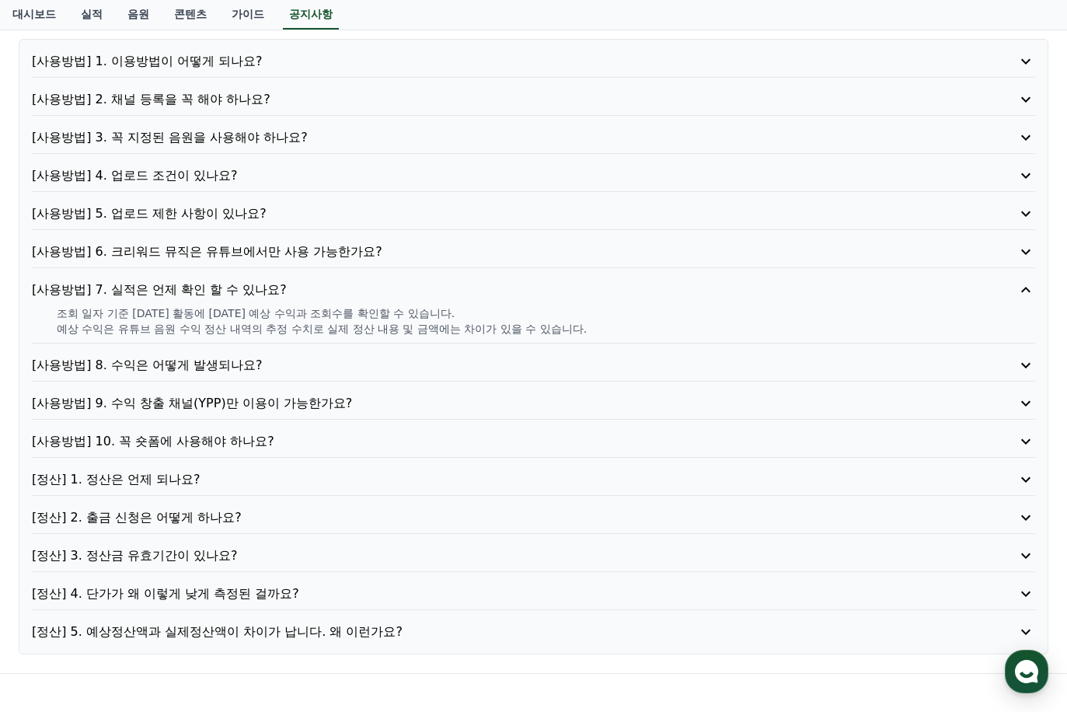
click at [218, 371] on p "[사용방법] 8. 수익은 어떻게 발생되나요?" at bounding box center [493, 365] width 923 height 19
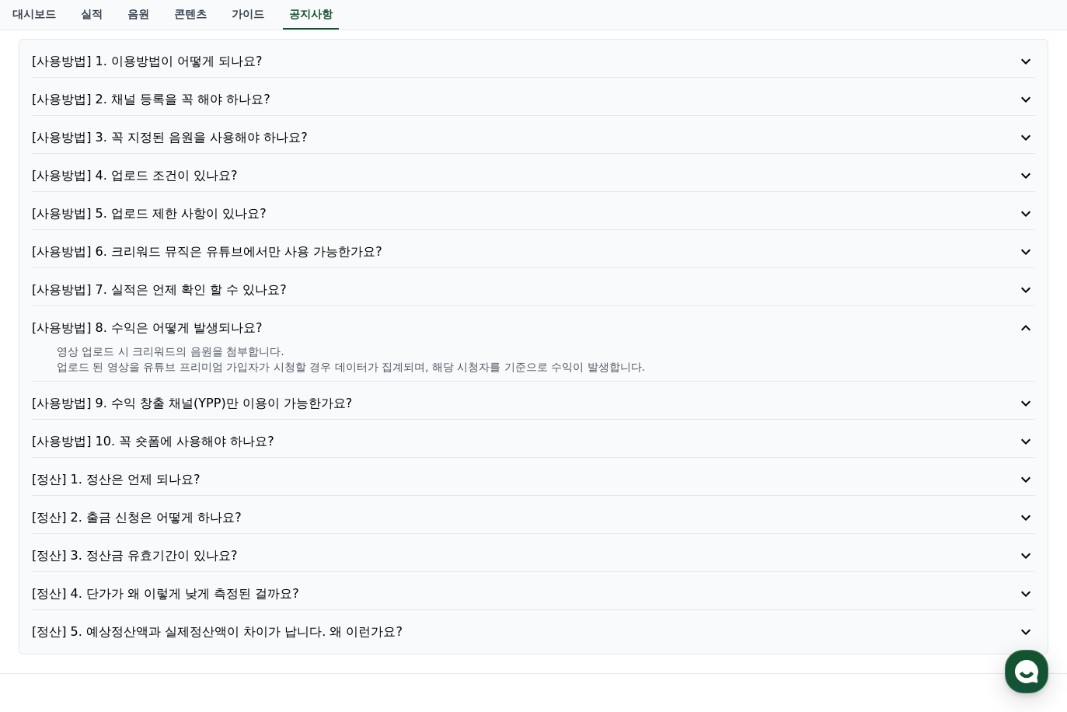
click at [174, 408] on p "[사용방법] 9. 수익 창출 채널(YPP)만 이용이 가능한가요?" at bounding box center [493, 403] width 923 height 19
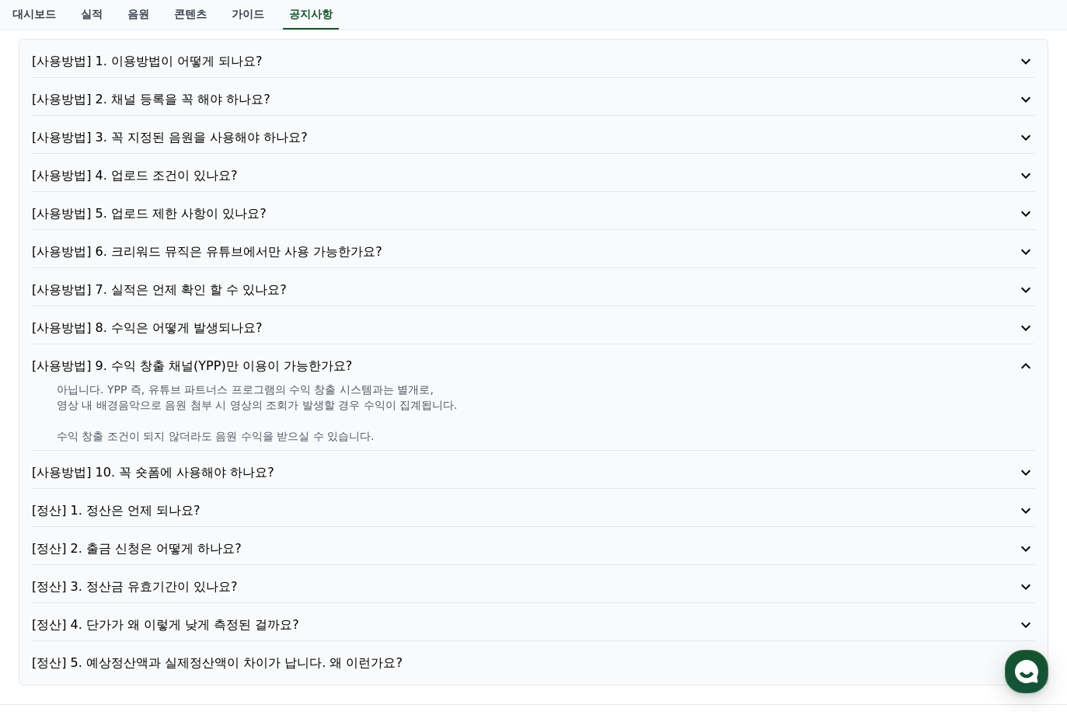
drag, startPoint x: 83, startPoint y: 389, endPoint x: 392, endPoint y: 442, distance: 313.6
click at [392, 442] on div "아닙니다. YPP 즉, 유튜브 파트너스 프로그램의 수익 창출 시스템과는 별개로, 영상 내 배경음악으로 음원 첨부 시 영상의 조회가 발생할 경우…" at bounding box center [533, 412] width 1003 height 62
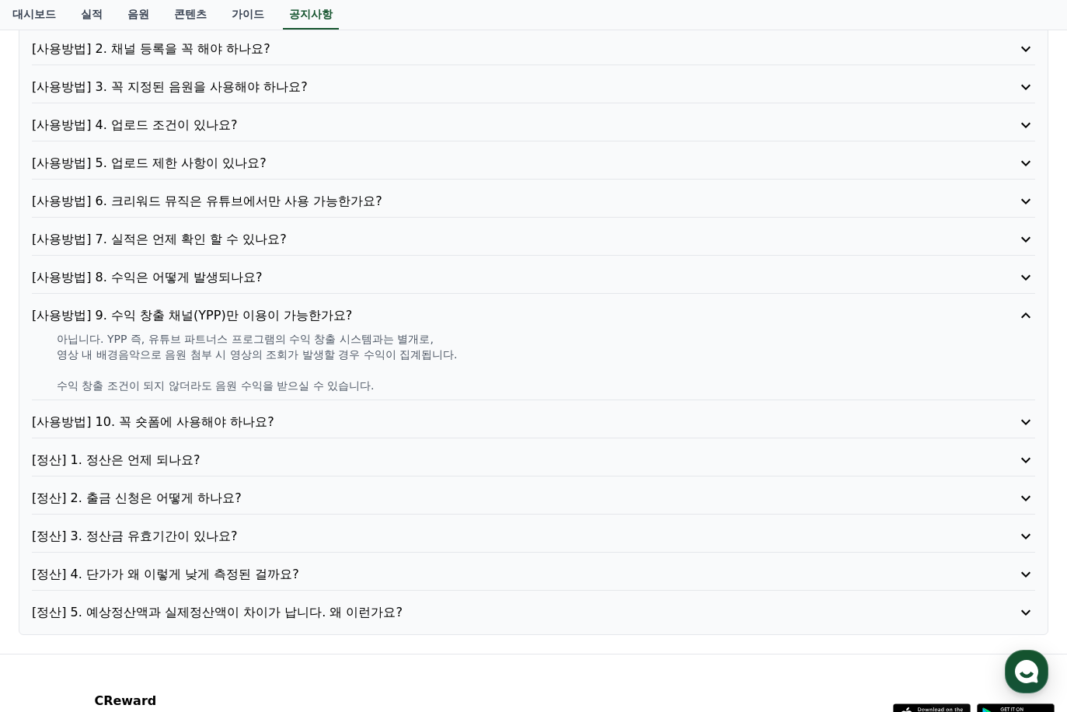
scroll to position [233, 0]
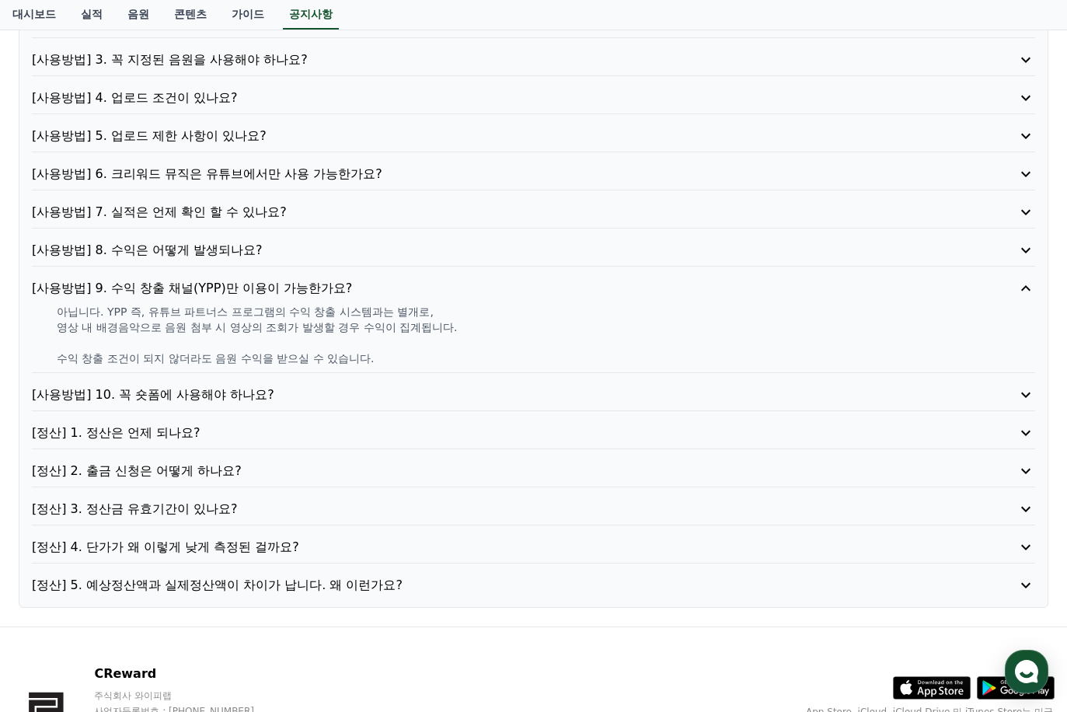
click at [201, 398] on p "[사용방법] 10. 꼭 숏폼에 사용해야 하나요?" at bounding box center [493, 394] width 923 height 19
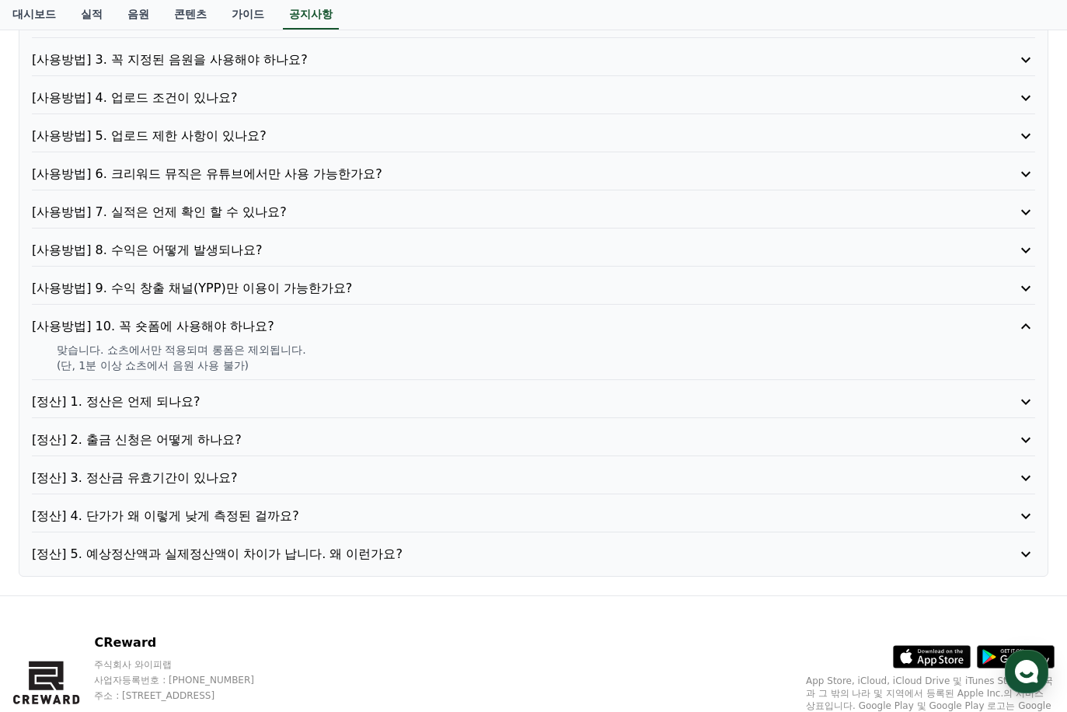
click at [183, 398] on p "[정산] 1. 정산은 언제 되나요?" at bounding box center [493, 401] width 923 height 19
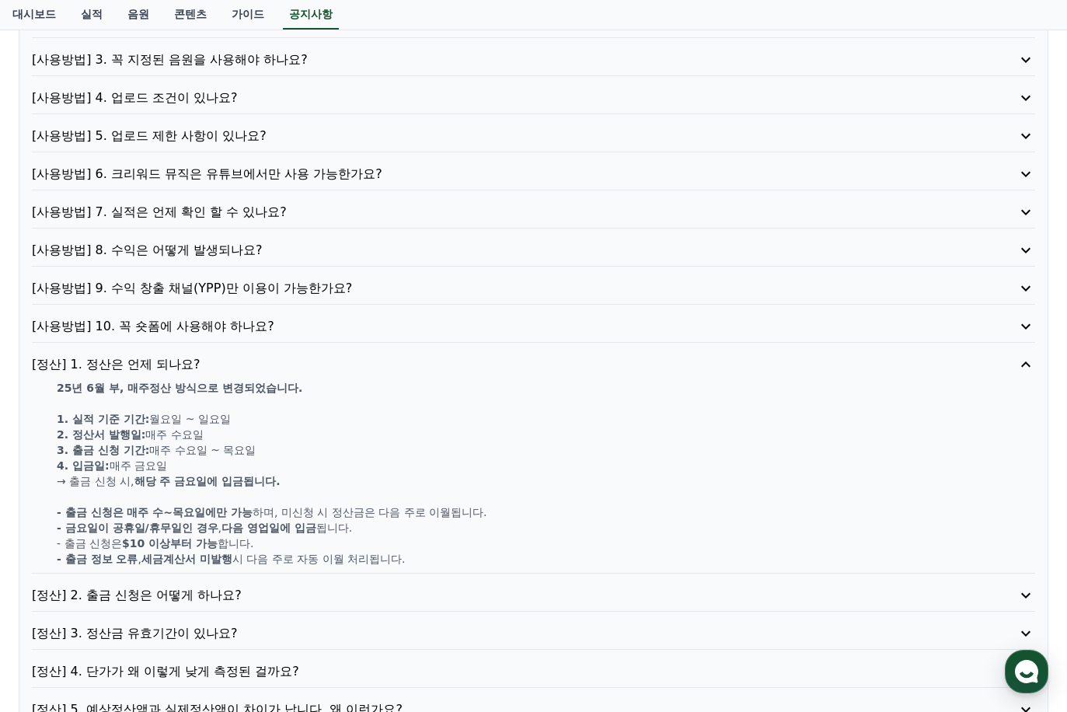
click at [200, 319] on p "[사용방법] 10. 꼭 숏폼에 사용해야 하나요?" at bounding box center [493, 326] width 923 height 19
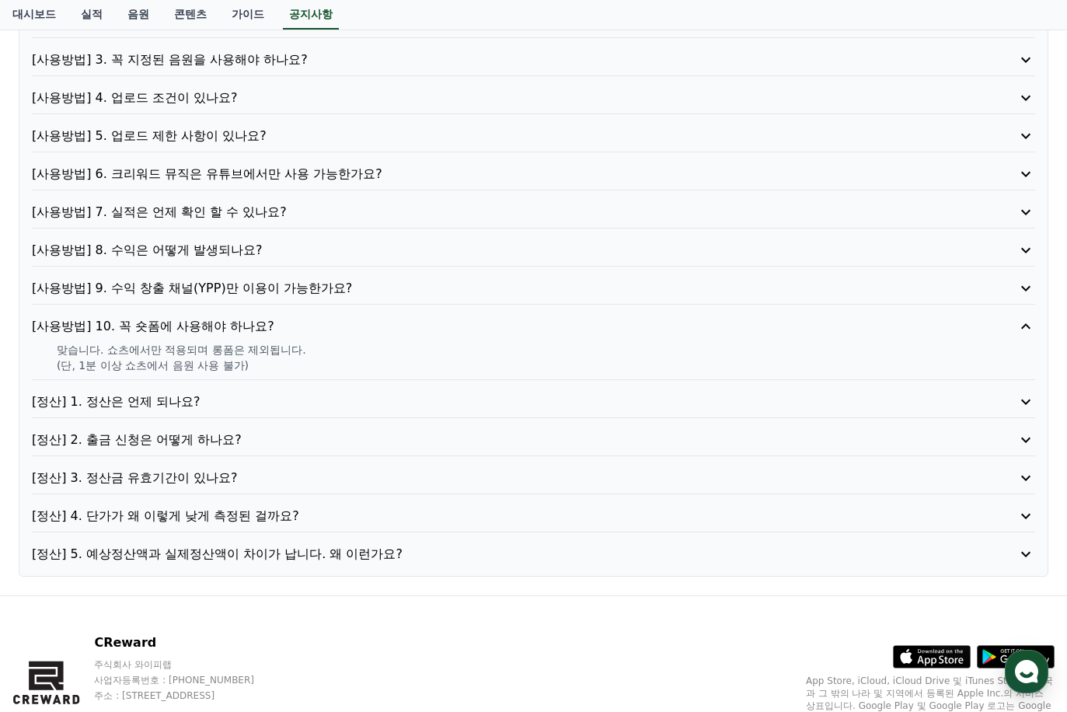
click at [151, 409] on p "[정산] 1. 정산은 언제 되나요?" at bounding box center [493, 401] width 923 height 19
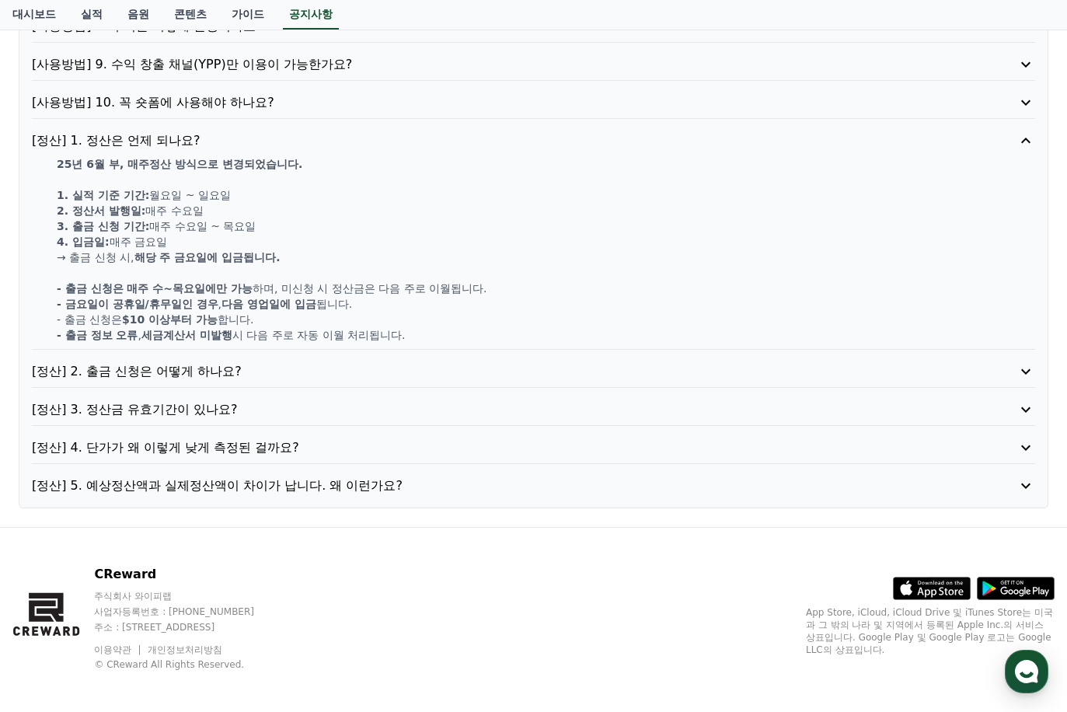
scroll to position [465, 0]
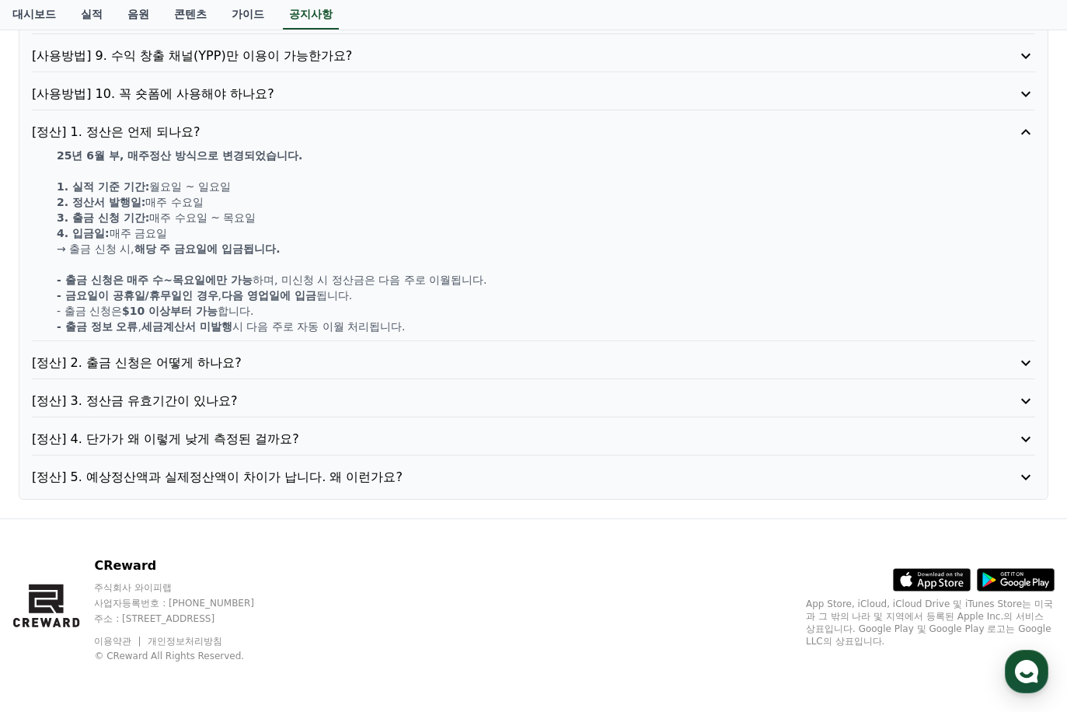
click at [201, 429] on div "[사용방법] 1. 이용방법이 어떻게 되나요? [사용방법] 2. 채널 등록을 꼭 해야 하나요? [사용방법] 3. 꼭 지정된 음원을 사용해야 하나…" at bounding box center [533, 114] width 1029 height 771
click at [201, 439] on p "[정산] 4. 단가가 왜 이렇게 낮게 측정된 걸까요?" at bounding box center [493, 439] width 923 height 19
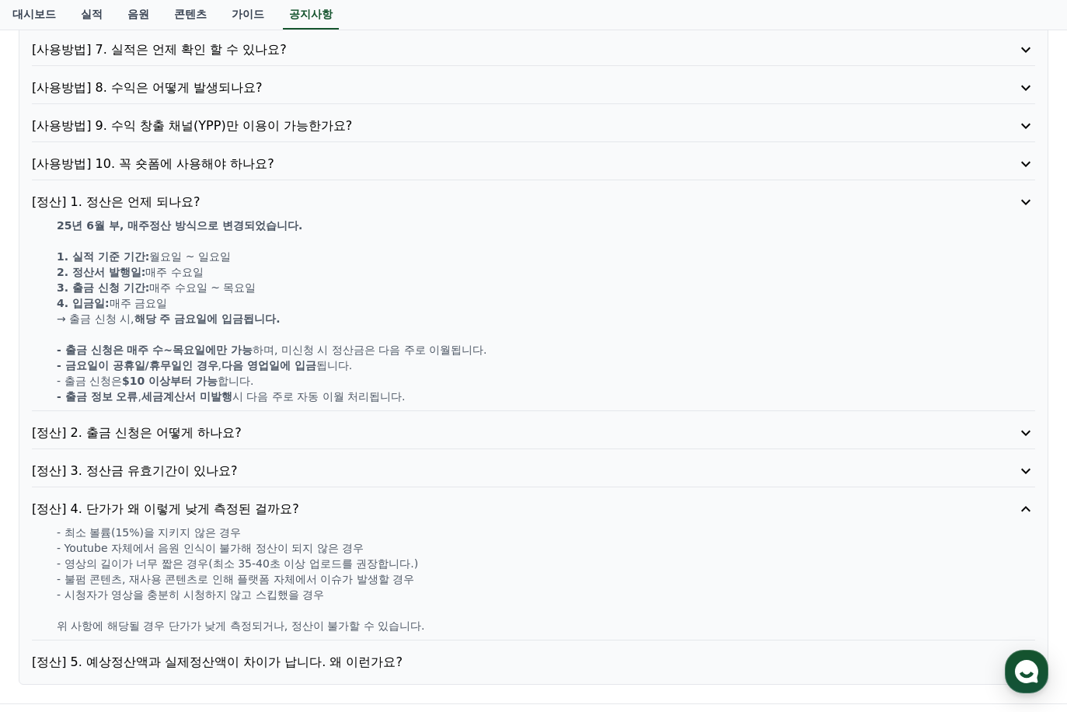
scroll to position [388, 0]
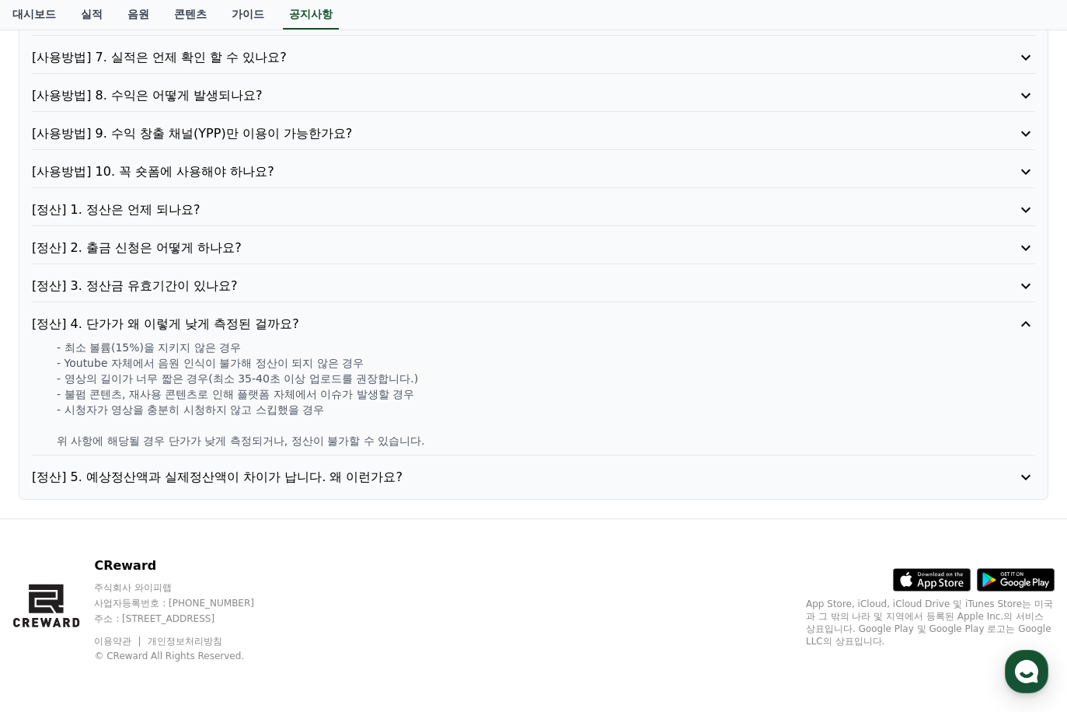
drag, startPoint x: 78, startPoint y: 352, endPoint x: 164, endPoint y: 401, distance: 98.5
click at [164, 401] on div "- 최소 볼륨(15%)을 지키지 않은 경우 - Youtube 자체에서 음원 인식이 불가해 정산이 되지 않은 경우 - 영상의 길이가 너무 짧은 …" at bounding box center [533, 393] width 1003 height 109
drag, startPoint x: 164, startPoint y: 401, endPoint x: 150, endPoint y: 406, distance: 15.0
click at [150, 406] on p "- 시청자가 영상을 충분히 시청하지 않고 스킵했을 경우" at bounding box center [546, 410] width 978 height 16
click at [235, 474] on p "[정산] 5. 예상정산액과 실제정산액이 차이가 납니다. 왜 이런가요?" at bounding box center [493, 477] width 923 height 19
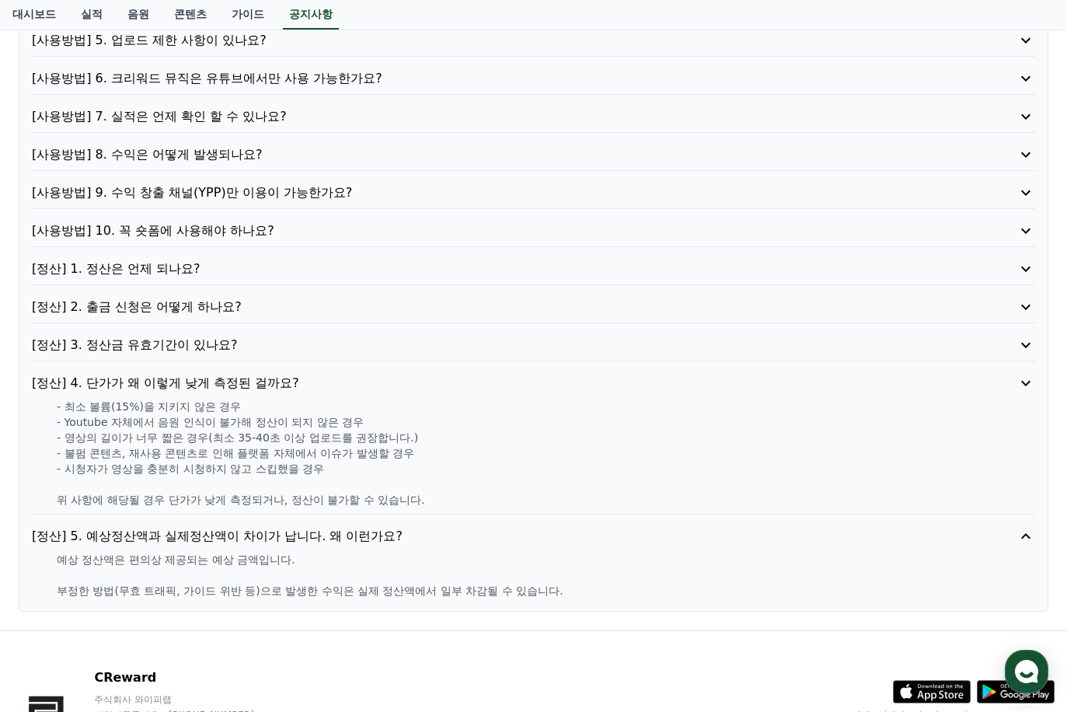
scroll to position [325, 0]
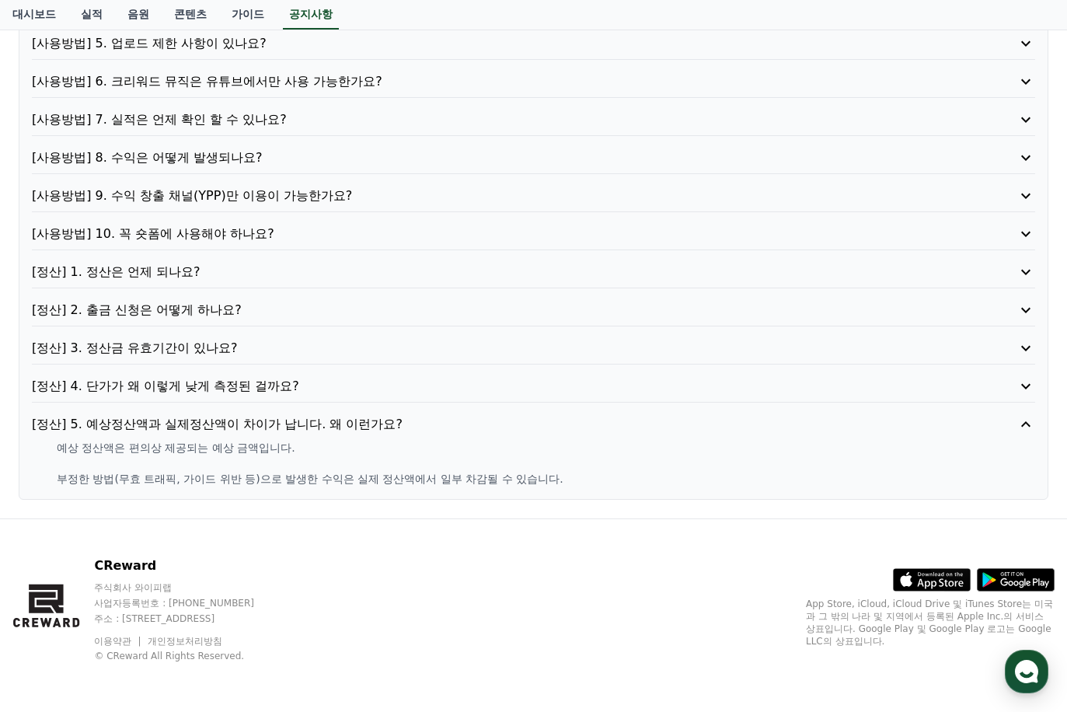
drag, startPoint x: 64, startPoint y: 442, endPoint x: 573, endPoint y: 493, distance: 512.2
click at [573, 493] on div "[사용방법] 1. 이용방법이 어떻게 되나요? [사용방법] 2. 채널 등록을 꼭 해야 하나요? [사용방법] 3. 꼭 지정된 음원을 사용해야 하나…" at bounding box center [533, 184] width 1029 height 631
drag, startPoint x: 573, startPoint y: 493, endPoint x: 481, endPoint y: 472, distance: 94.8
click at [481, 473] on p "부정한 방법(무효 트래픽, 가이드 위반 등)으로 발생한 수익은 실제 정산액에서 일부 차감될 수 있습니다." at bounding box center [546, 479] width 978 height 16
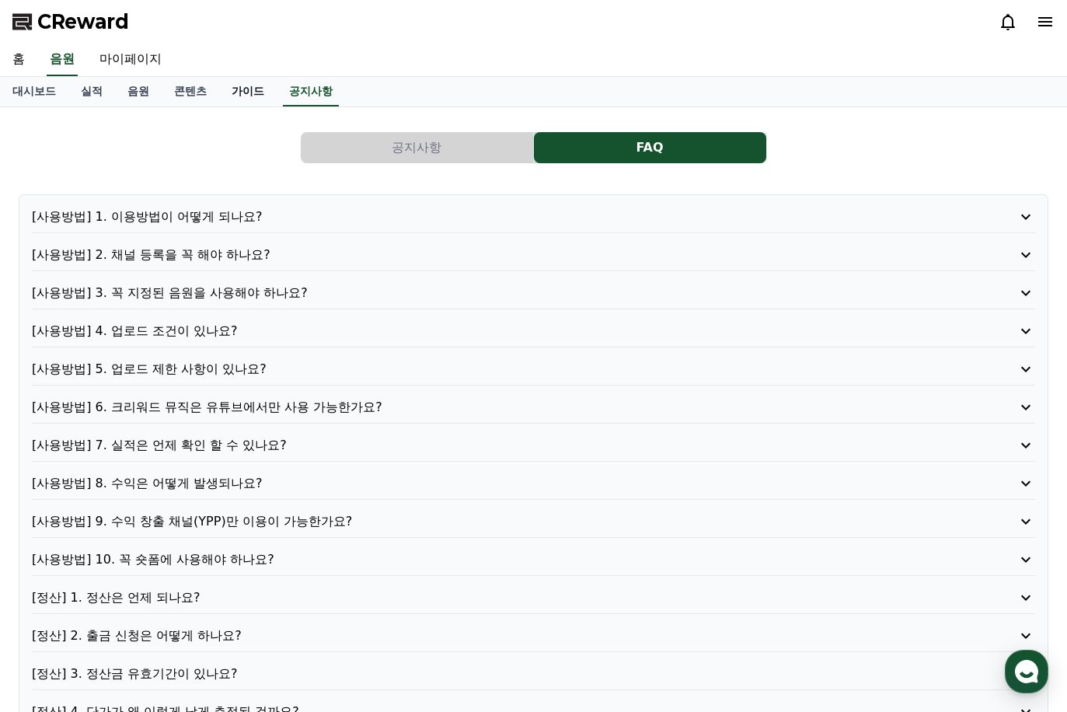
click at [244, 89] on link "가이드" at bounding box center [247, 92] width 57 height 30
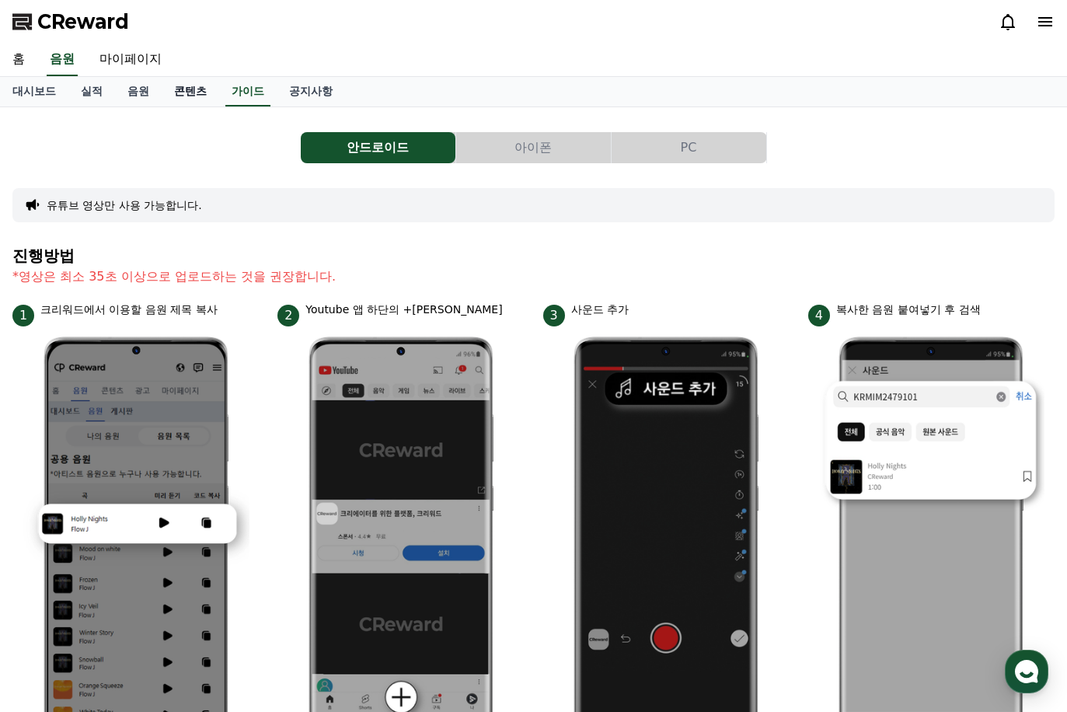
click at [197, 89] on link "콘텐츠" at bounding box center [190, 92] width 57 height 30
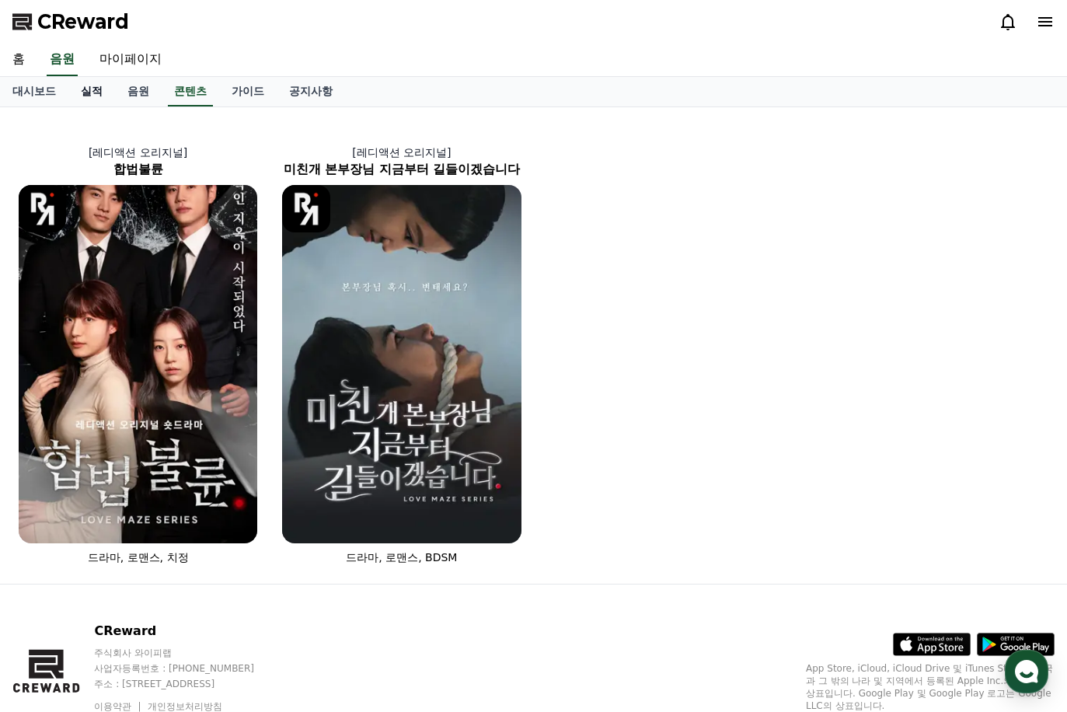
click at [92, 96] on link "실적" at bounding box center [91, 92] width 47 height 30
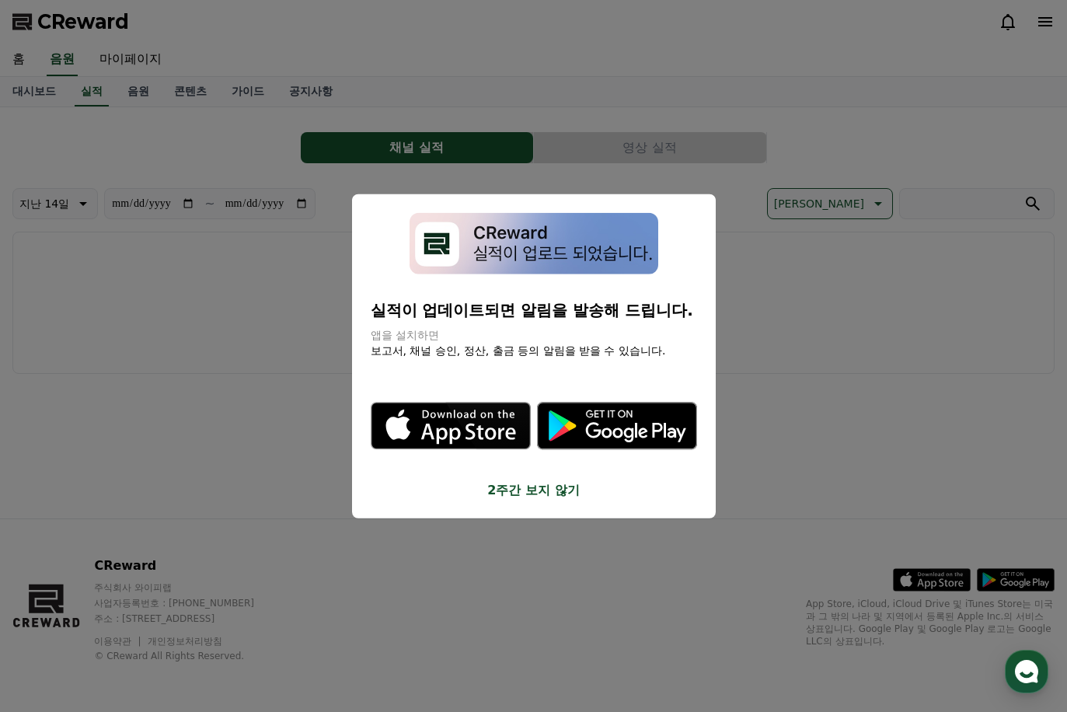
click at [126, 64] on button "close modal" at bounding box center [533, 356] width 1067 height 712
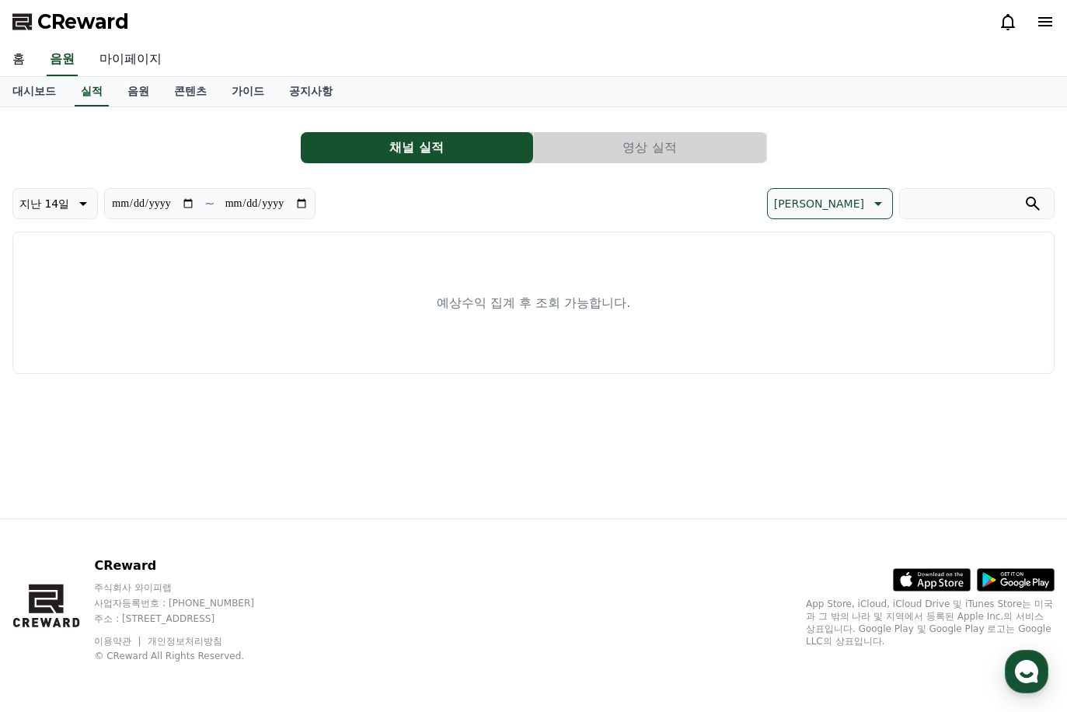
click at [138, 63] on link "마이페이지" at bounding box center [130, 60] width 87 height 33
select select "**********"
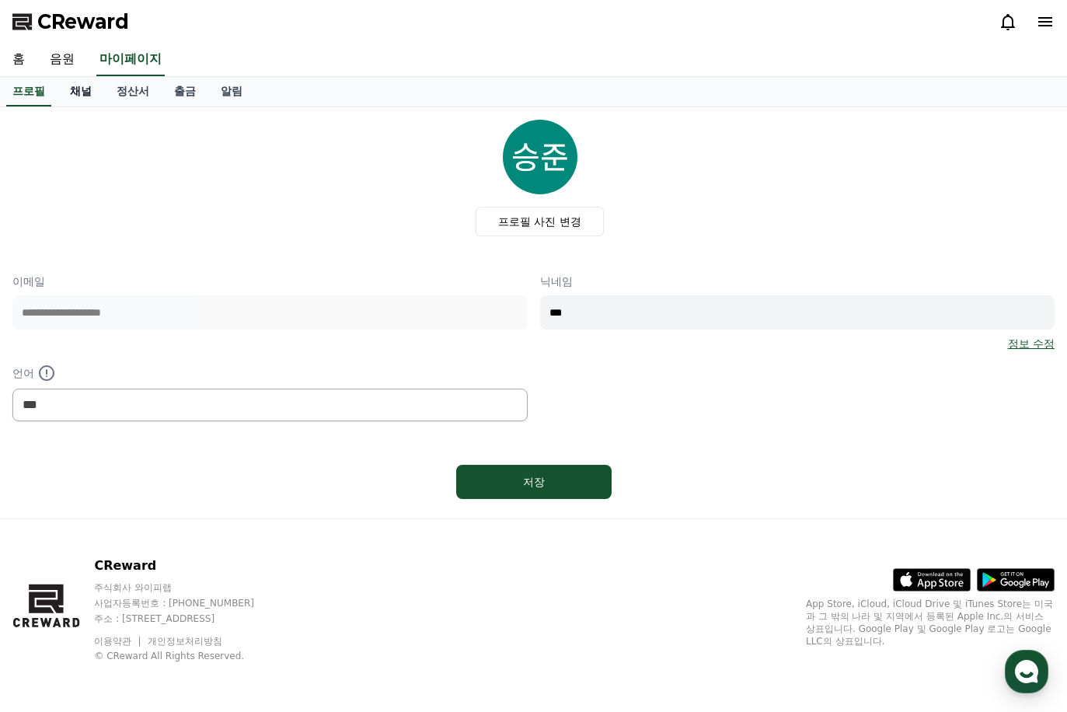
click at [83, 99] on link "채널" at bounding box center [80, 92] width 47 height 30
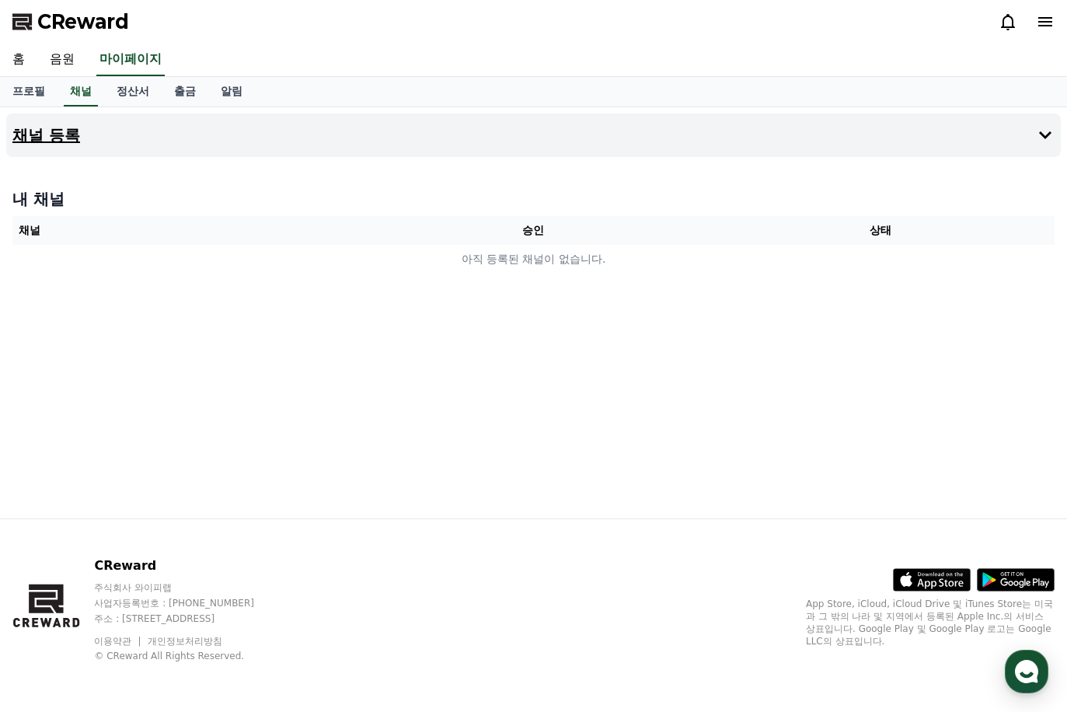
click at [64, 127] on h4 "채널 등록" at bounding box center [46, 135] width 68 height 17
